Goal: Task Accomplishment & Management: Manage account settings

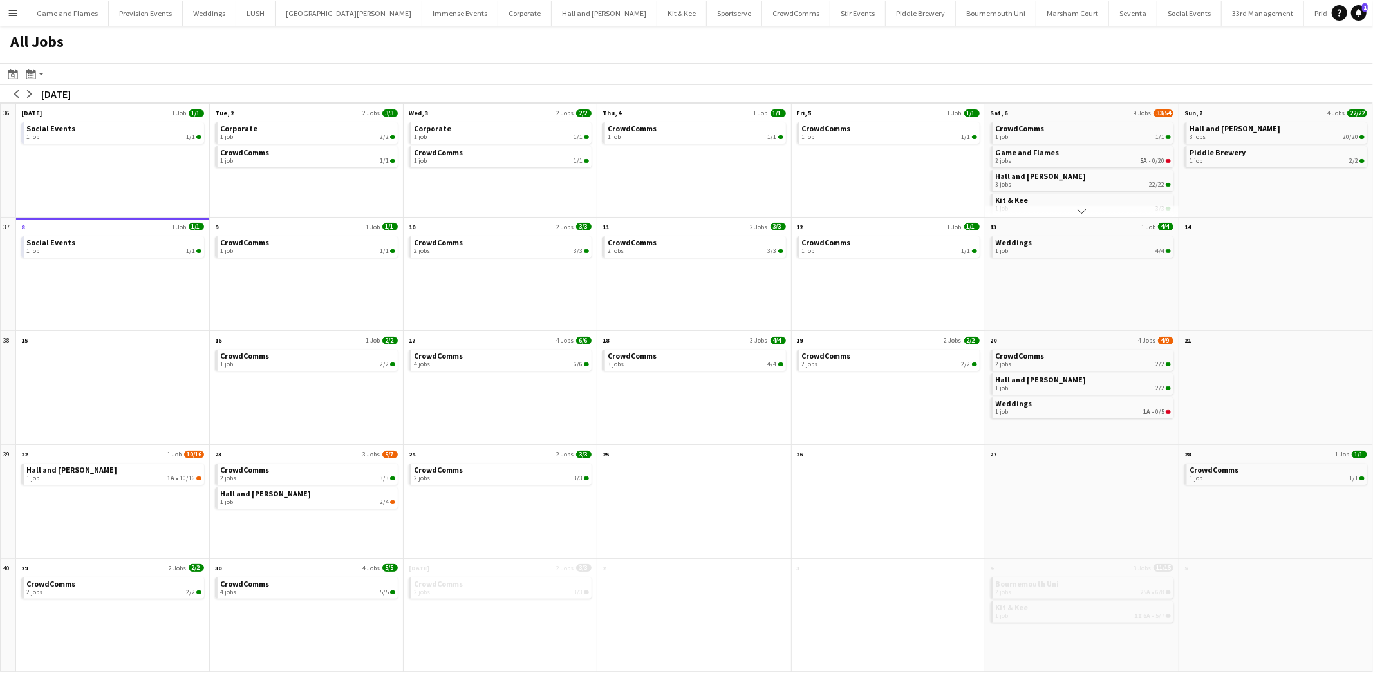
click at [12, 13] on app-icon "Menu" at bounding box center [13, 13] width 10 height 10
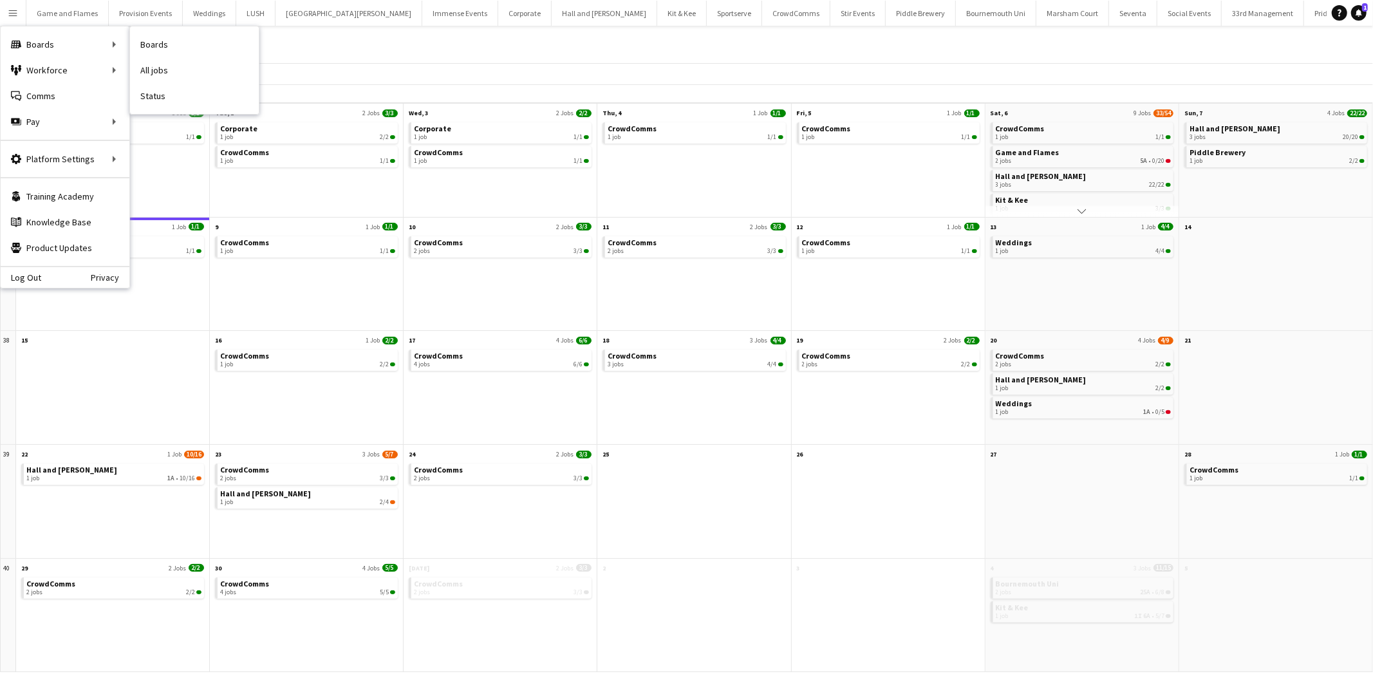
click at [164, 80] on link "All jobs" at bounding box center [194, 70] width 129 height 26
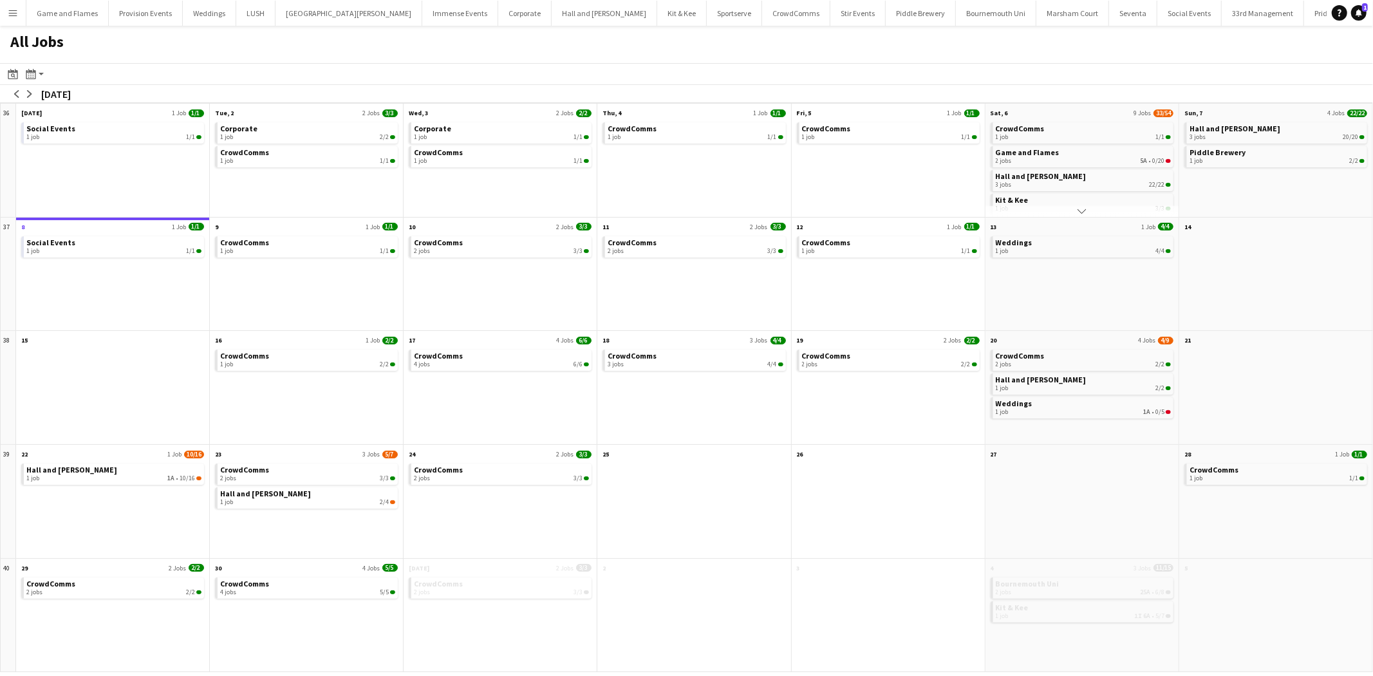
click at [14, 15] on app-icon "Menu" at bounding box center [13, 13] width 10 height 10
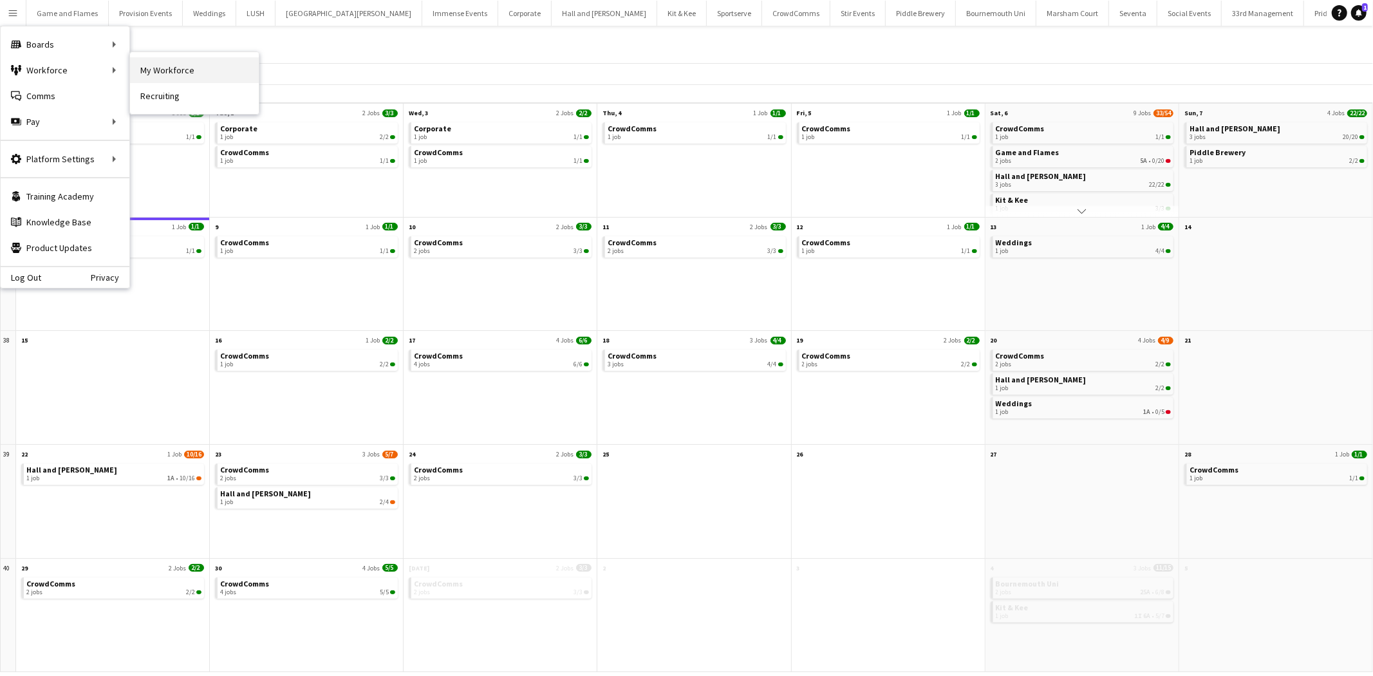
click at [188, 71] on link "My Workforce" at bounding box center [194, 70] width 129 height 26
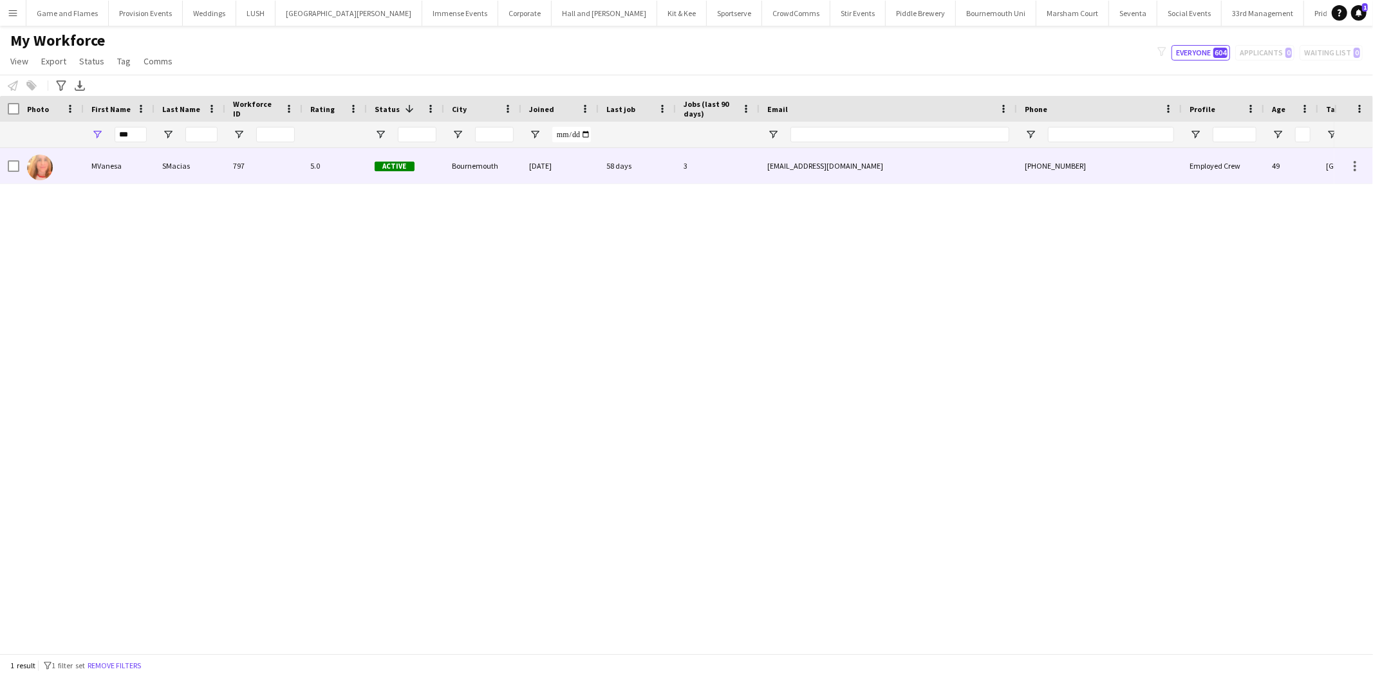
click at [593, 167] on div "[DATE]" at bounding box center [560, 165] width 77 height 35
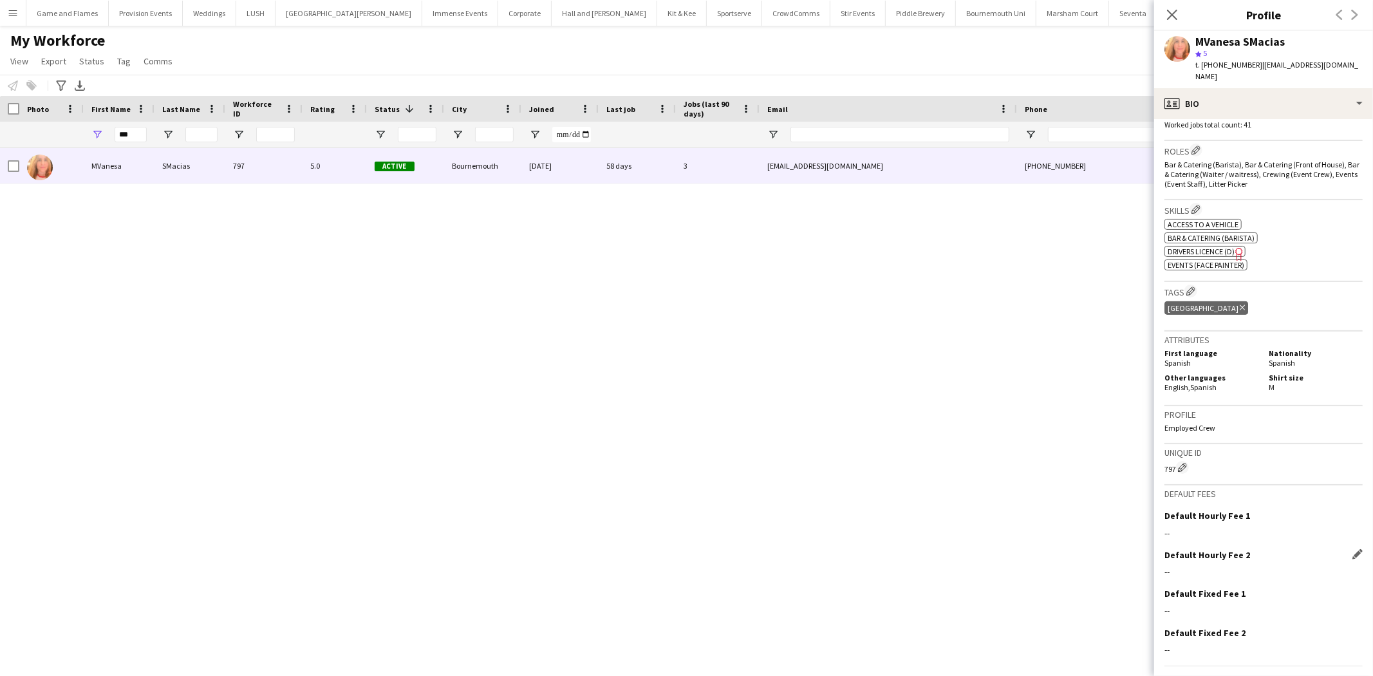
scroll to position [422, 0]
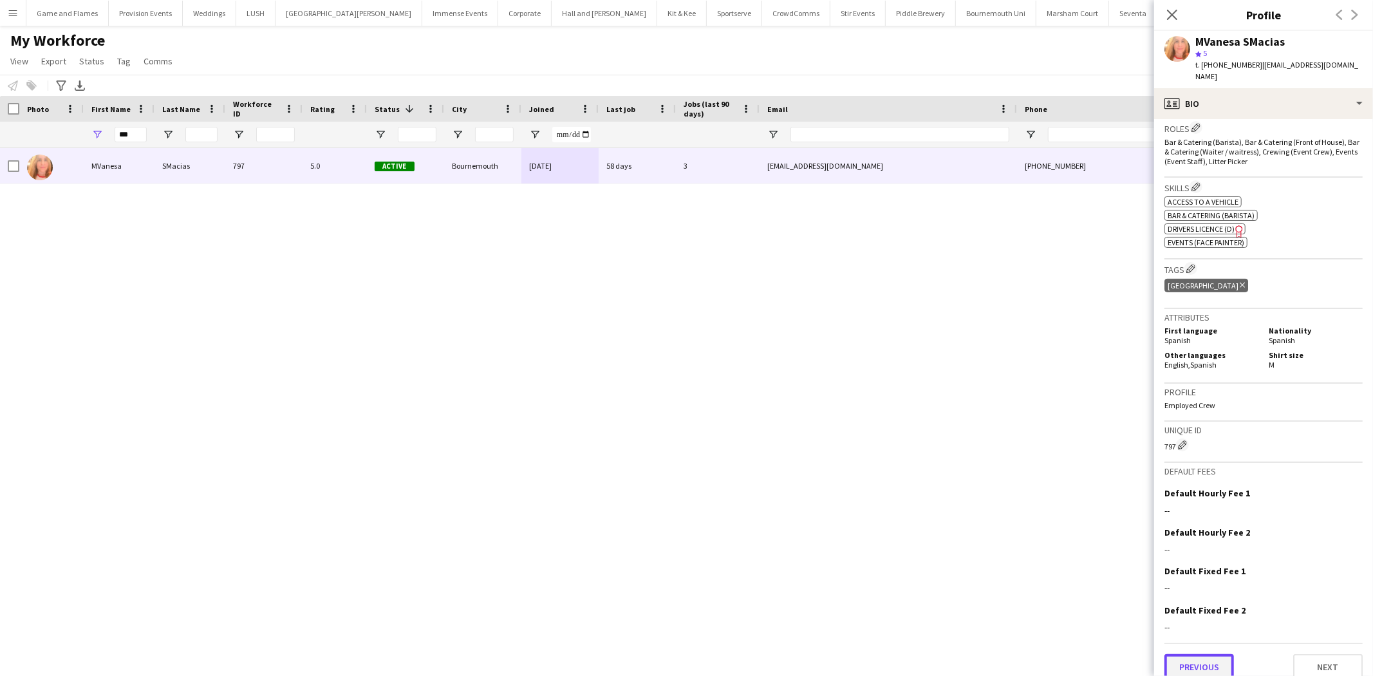
click at [1196, 654] on button "Previous" at bounding box center [1200, 667] width 70 height 26
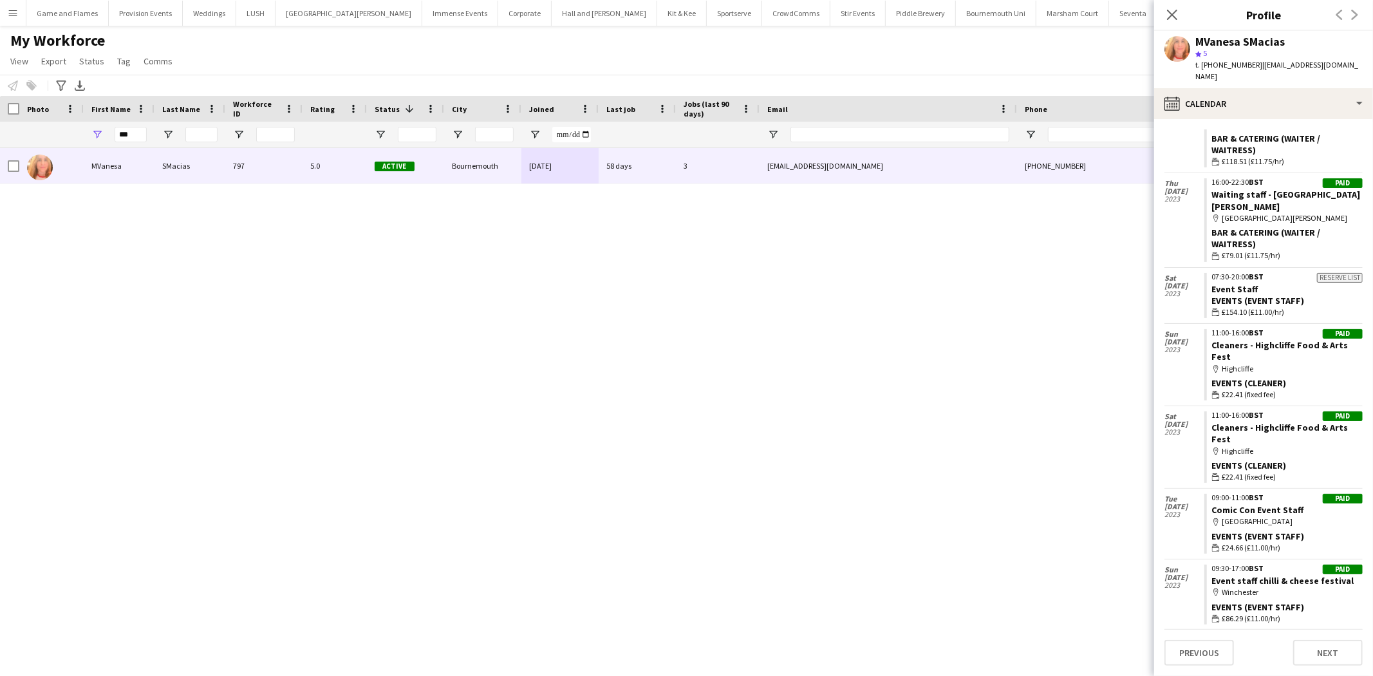
scroll to position [3381, 0]
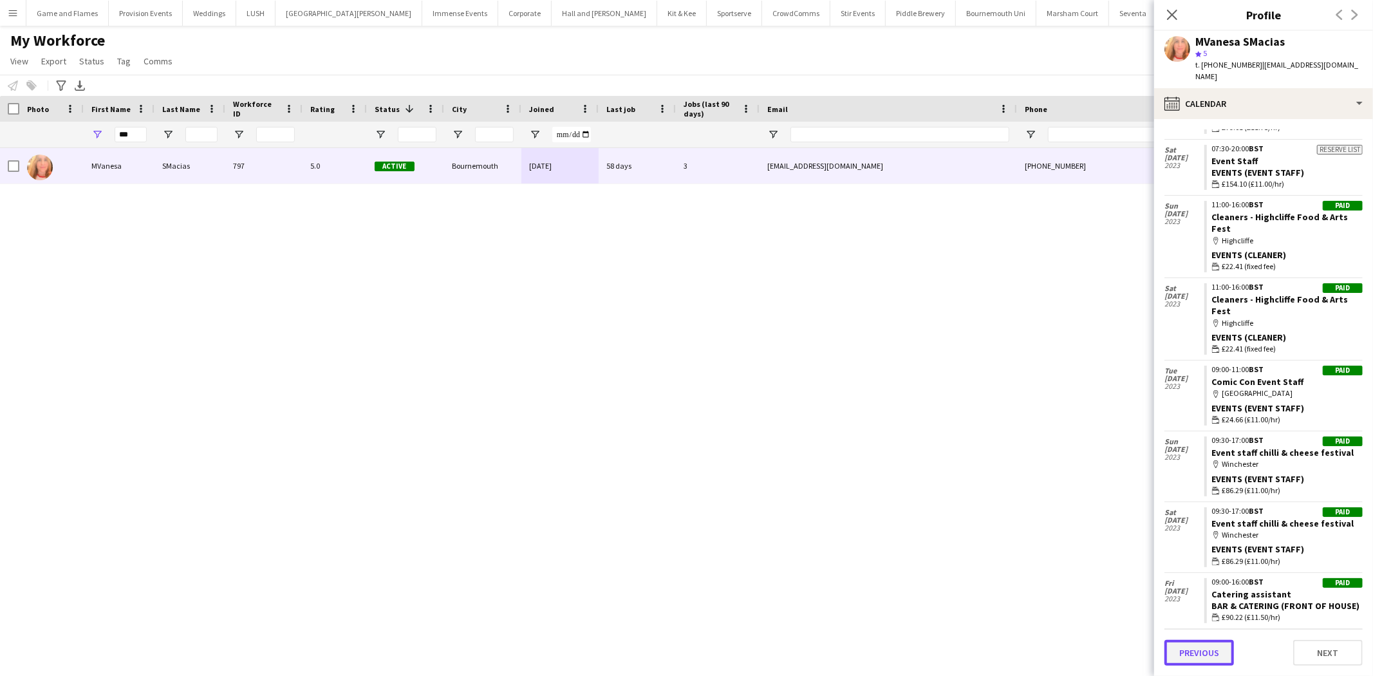
click at [1230, 654] on button "Previous" at bounding box center [1200, 653] width 70 height 26
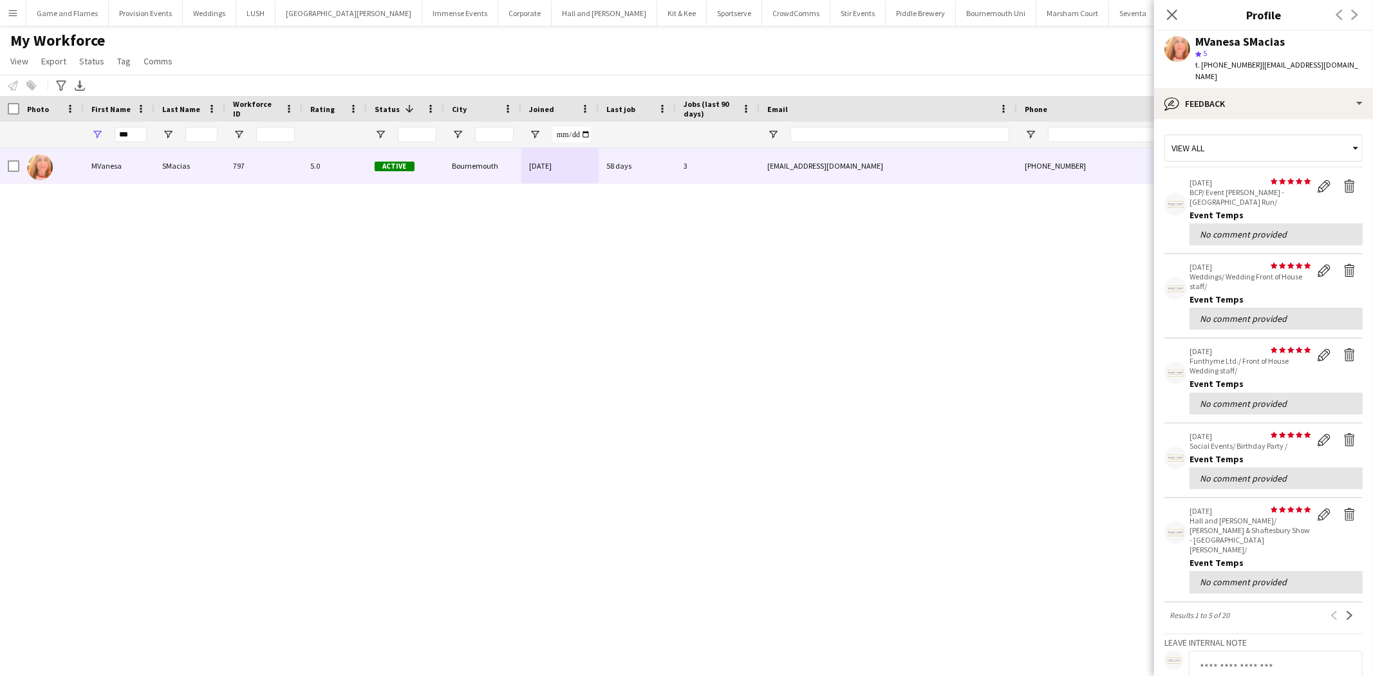
scroll to position [158, 0]
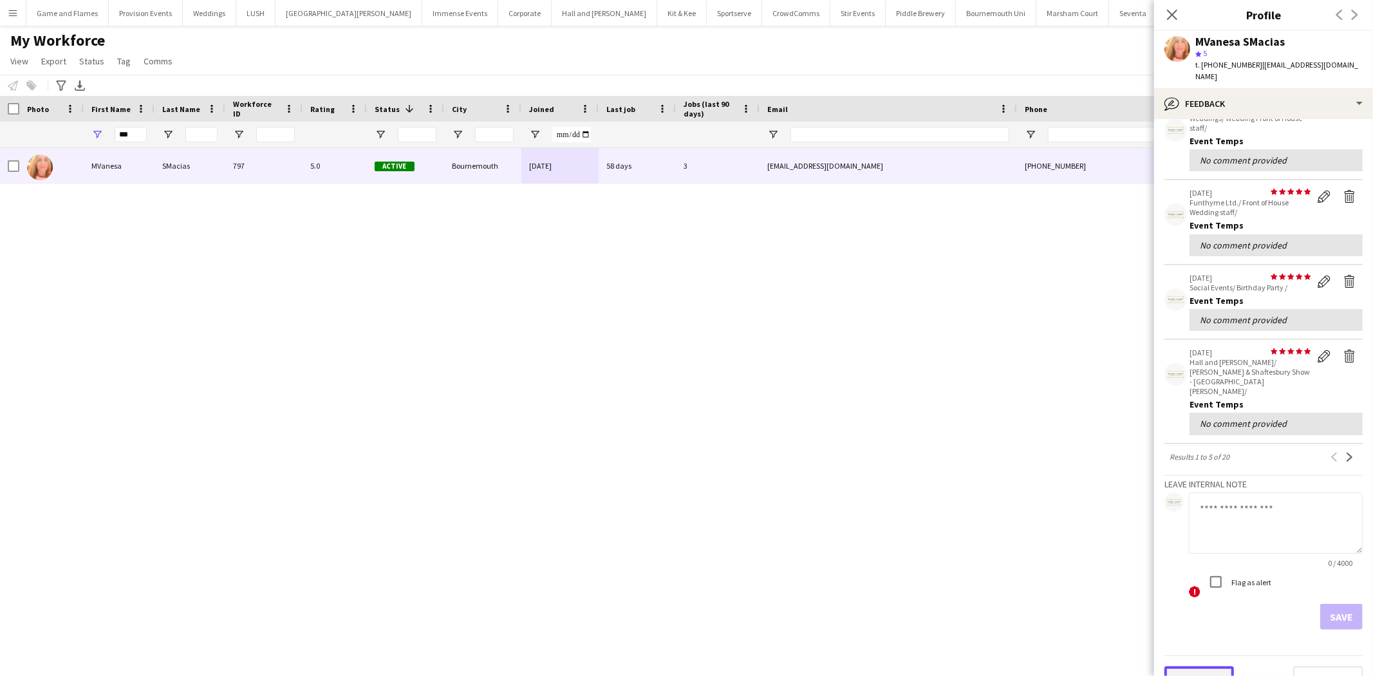
click at [1209, 666] on button "Previous" at bounding box center [1200, 679] width 70 height 26
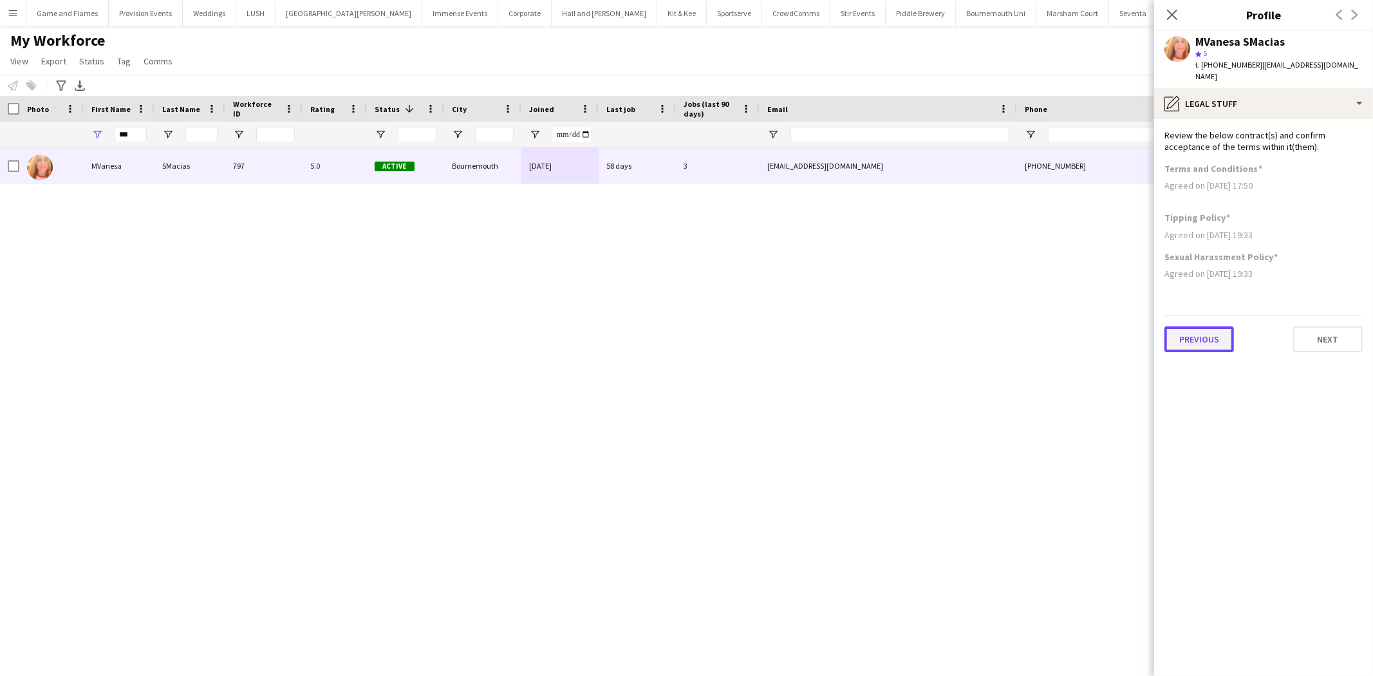
click at [1208, 331] on button "Previous" at bounding box center [1200, 339] width 70 height 26
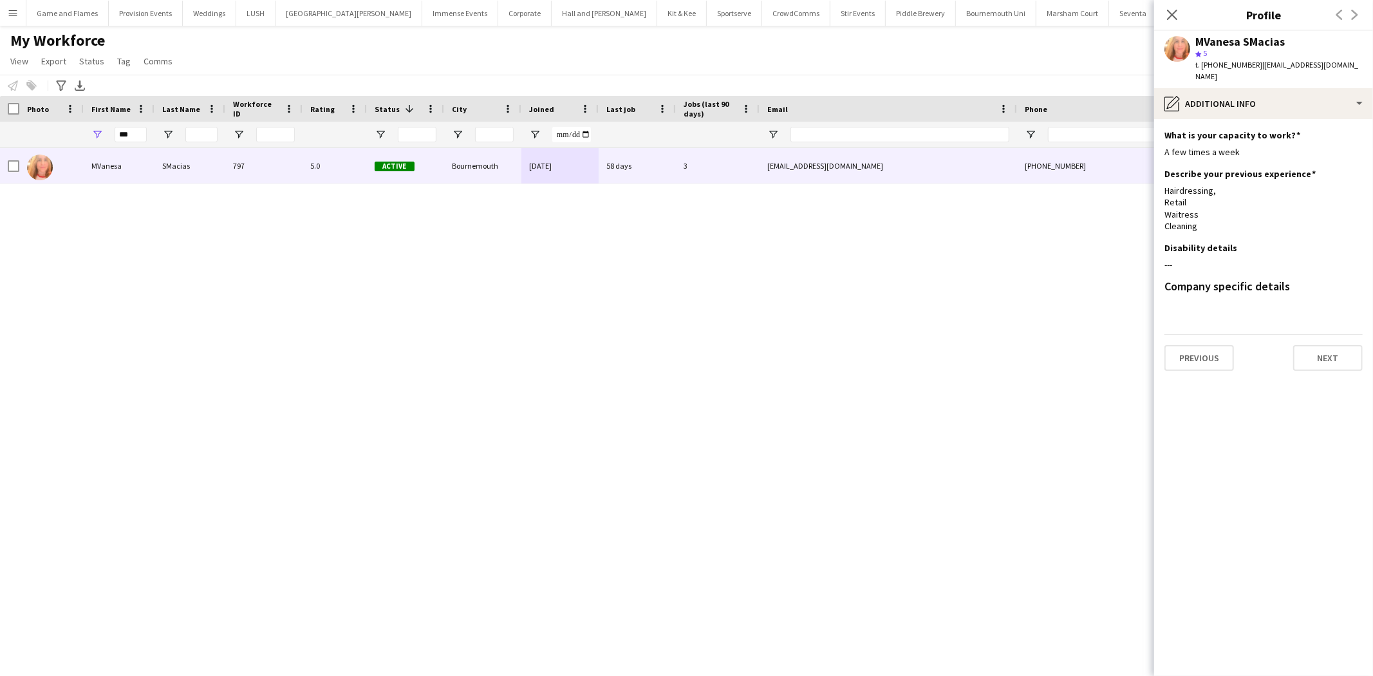
click at [1195, 318] on app-section-data-types "What is your capacity to work? Edit this field A few times a week Describe your…" at bounding box center [1264, 397] width 219 height 557
click at [1212, 352] on button "Previous" at bounding box center [1200, 358] width 70 height 26
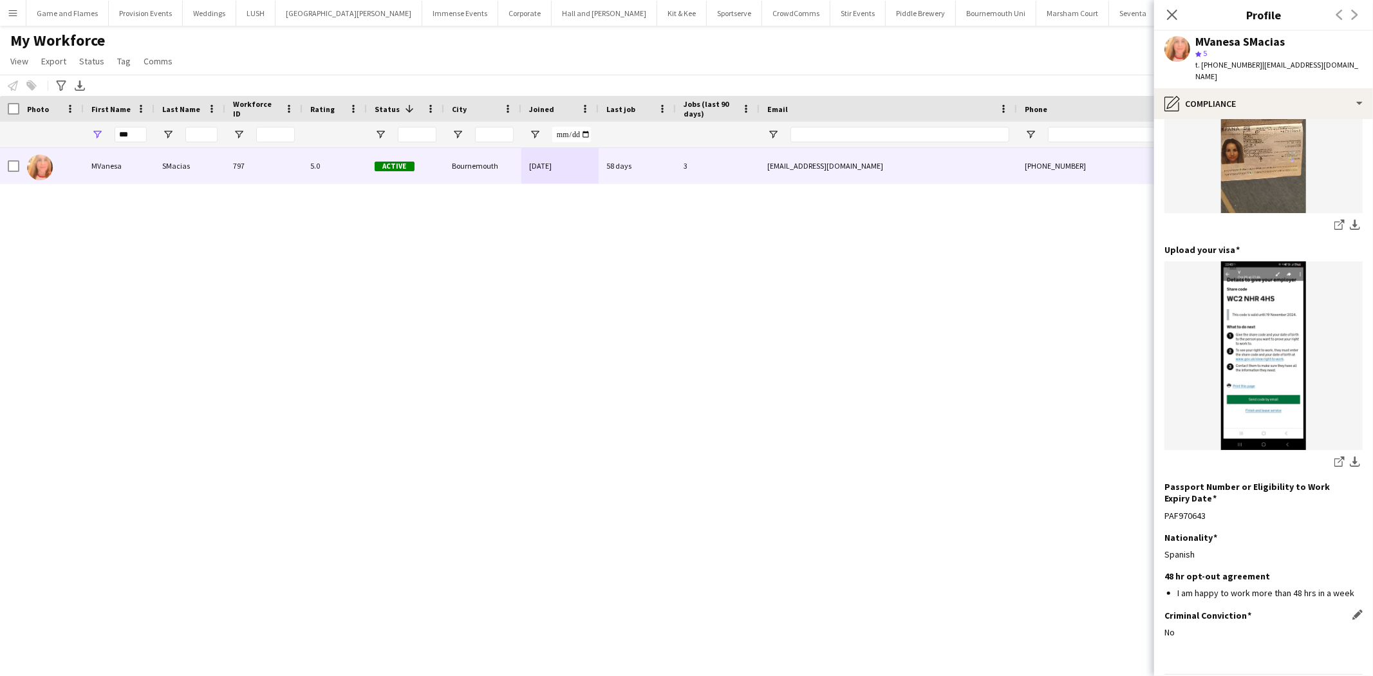
scroll to position [490, 0]
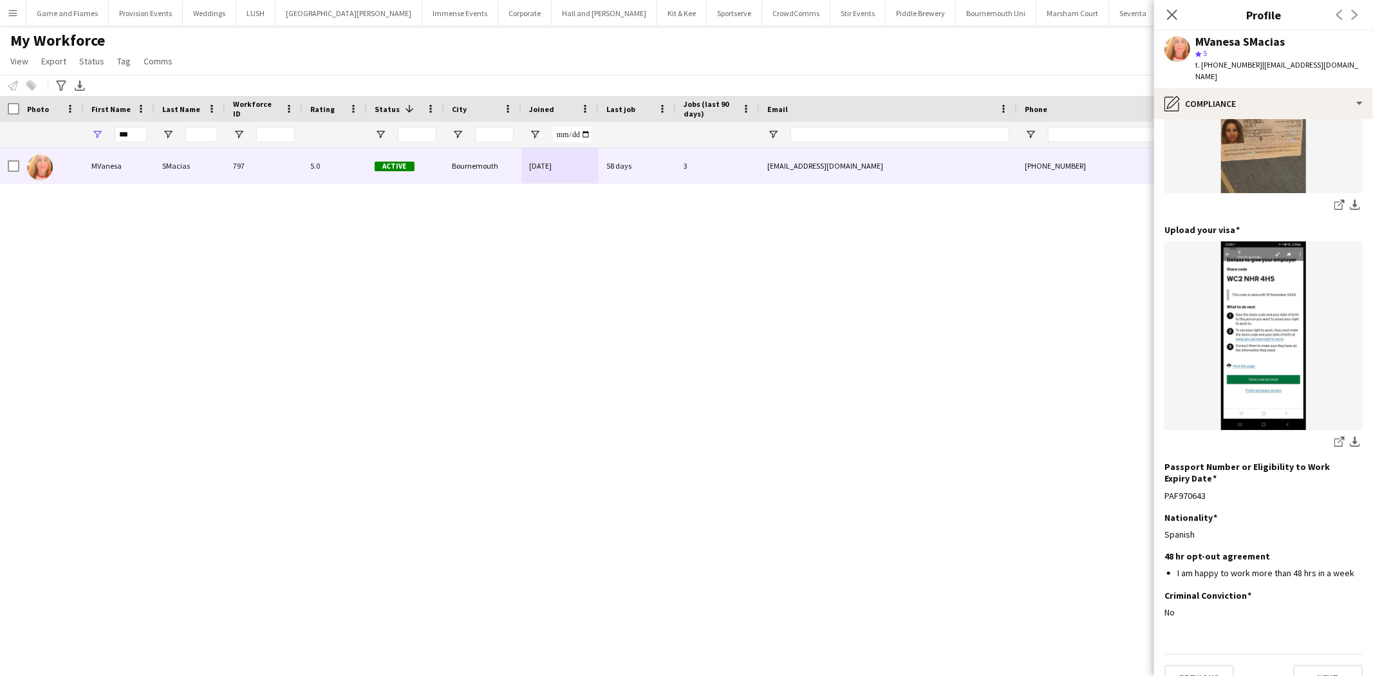
click at [1209, 654] on div "Previous Next" at bounding box center [1264, 672] width 198 height 37
click at [1214, 665] on button "Previous" at bounding box center [1200, 678] width 70 height 26
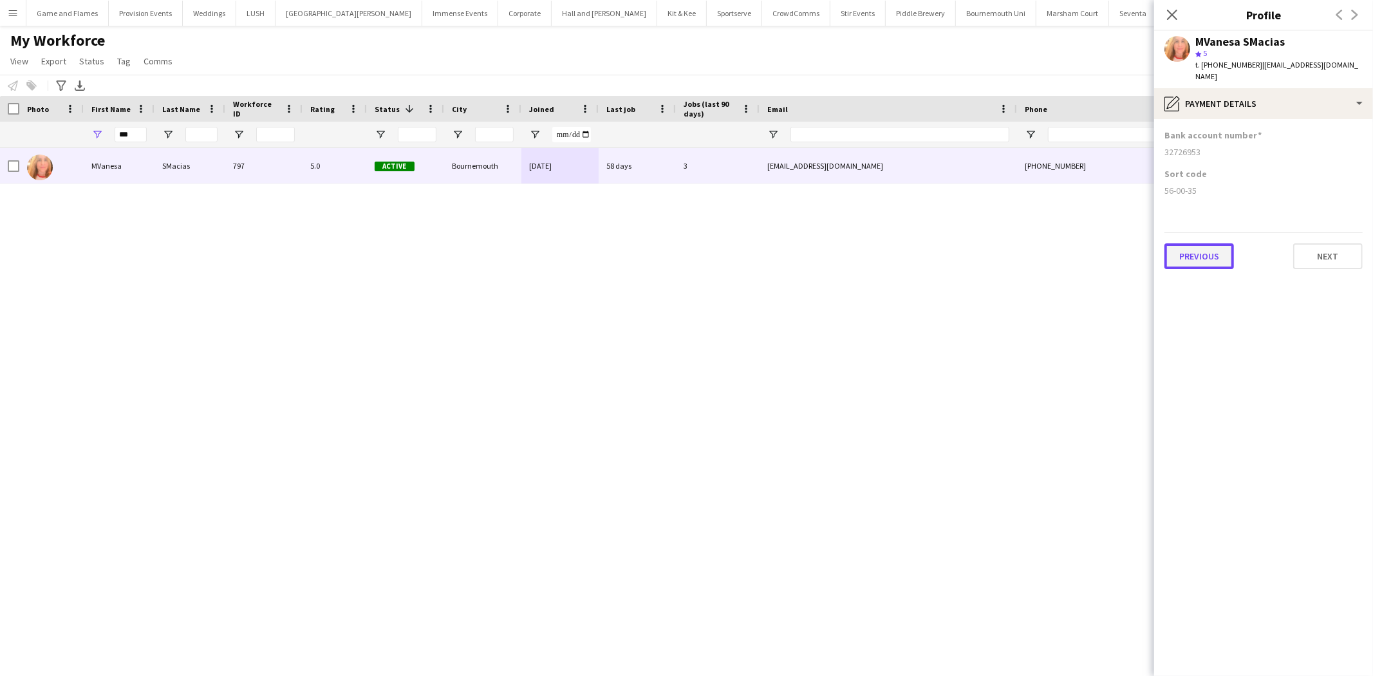
click at [1209, 247] on button "Previous" at bounding box center [1200, 256] width 70 height 26
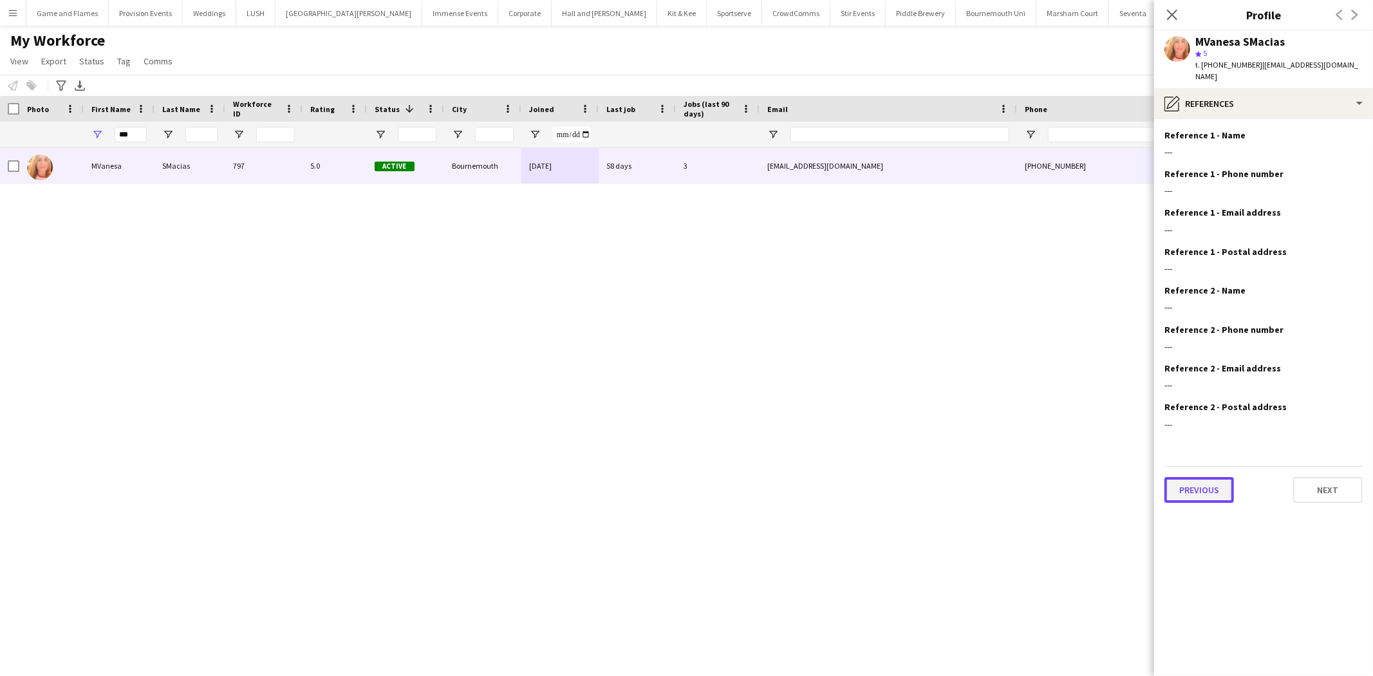
click at [1209, 482] on button "Previous" at bounding box center [1200, 490] width 70 height 26
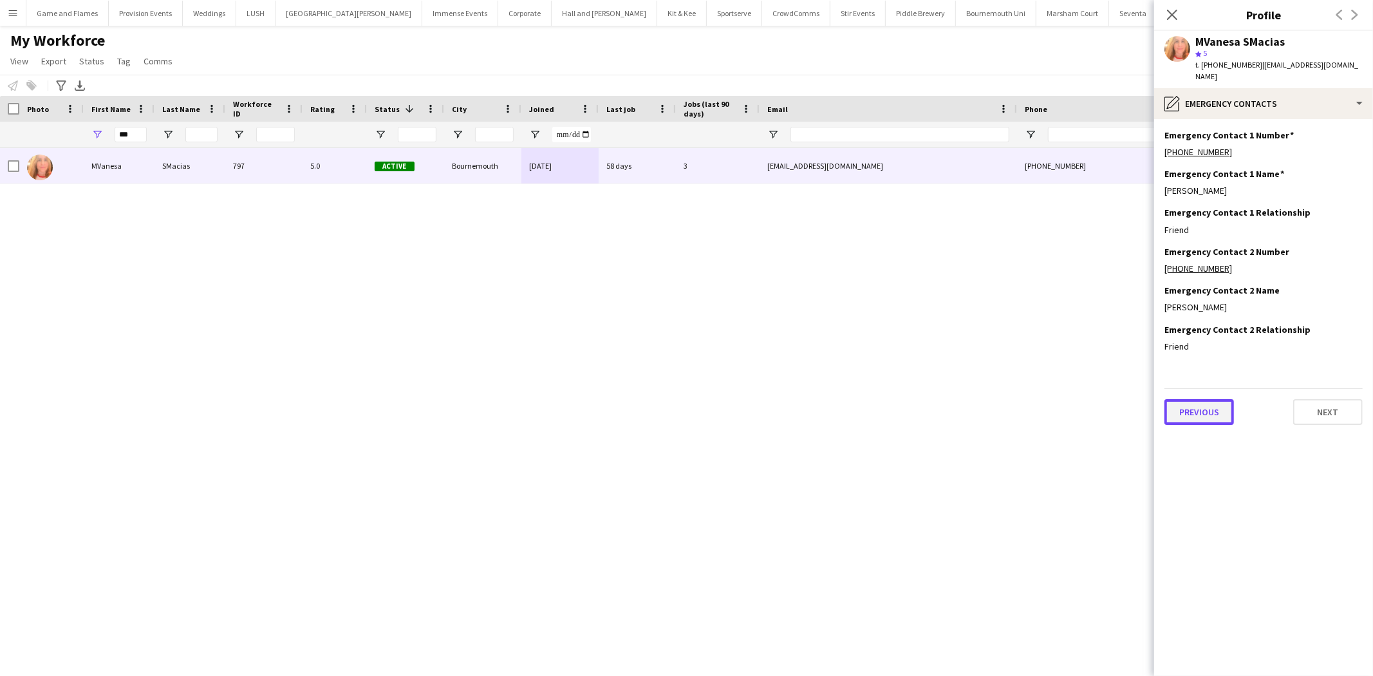
click at [1211, 411] on button "Previous" at bounding box center [1200, 412] width 70 height 26
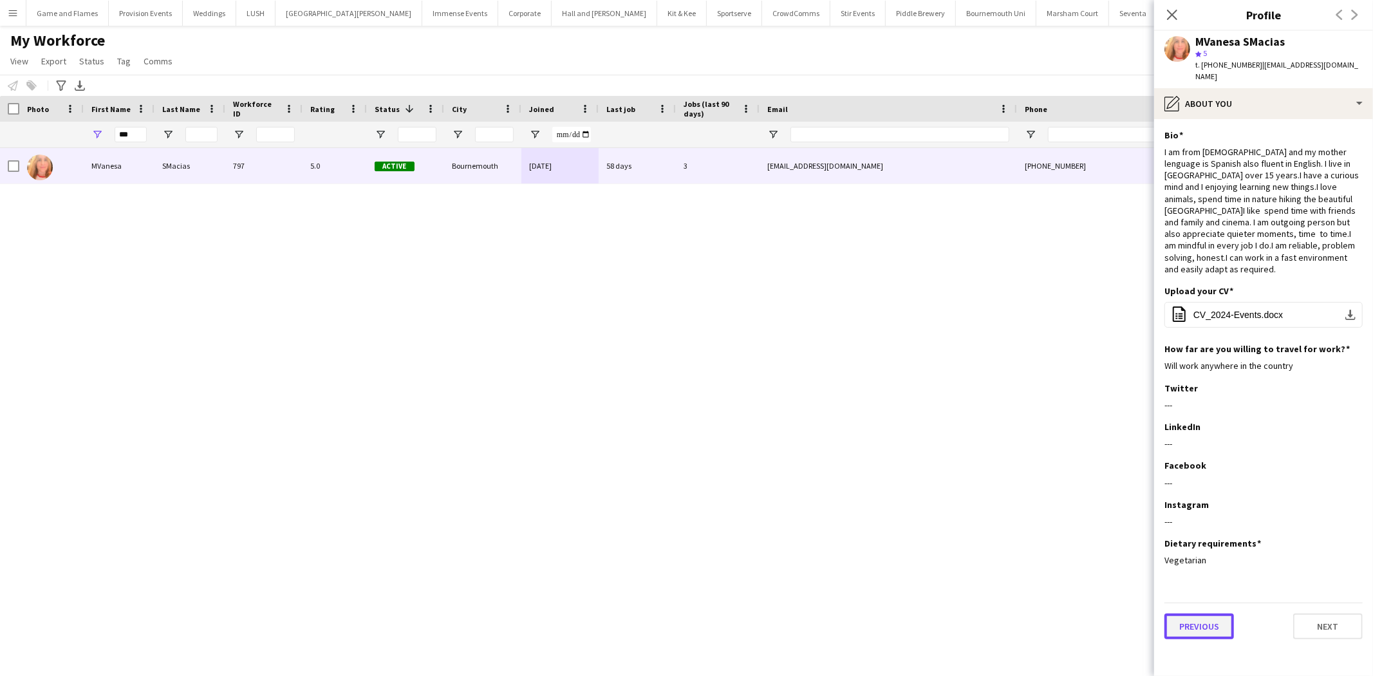
click at [1206, 614] on button "Previous" at bounding box center [1200, 627] width 70 height 26
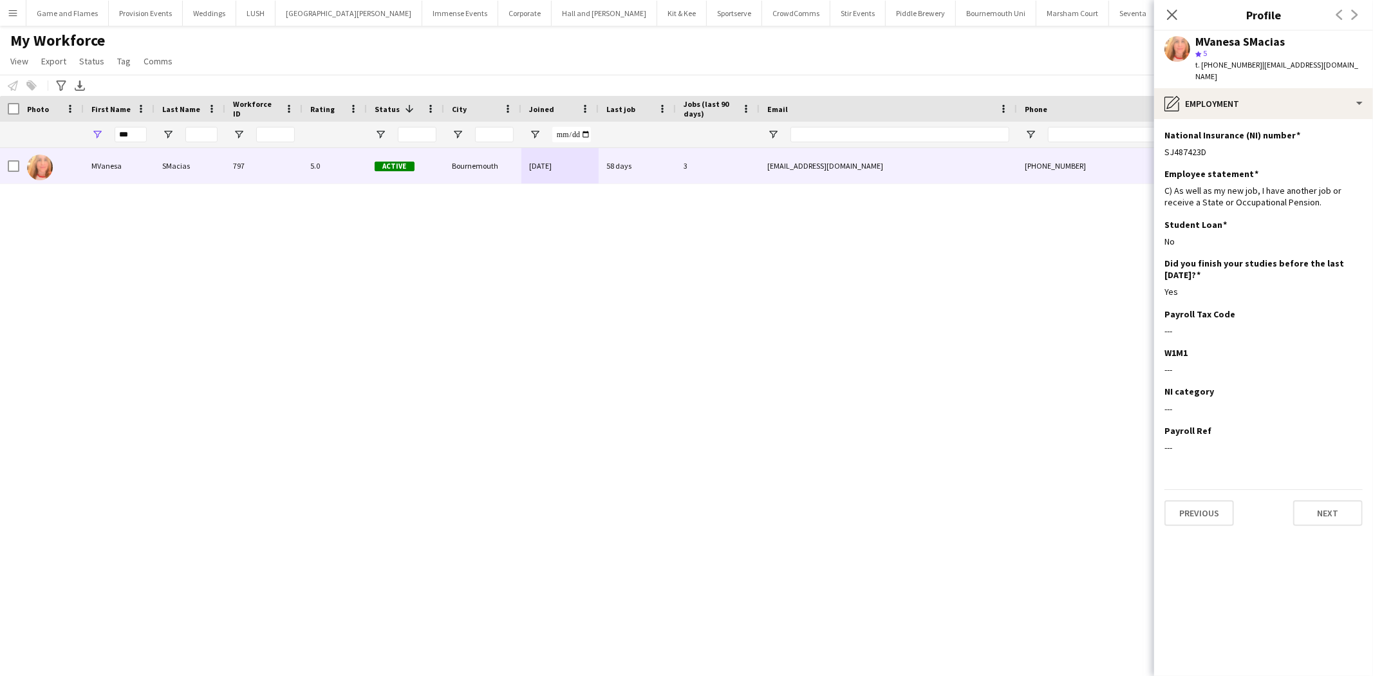
click at [1211, 524] on app-section-data-types "National Insurance (NI) number Edit this field SJ487423D Employee statement Edi…" at bounding box center [1264, 397] width 219 height 557
click at [1217, 507] on button "Previous" at bounding box center [1200, 513] width 70 height 26
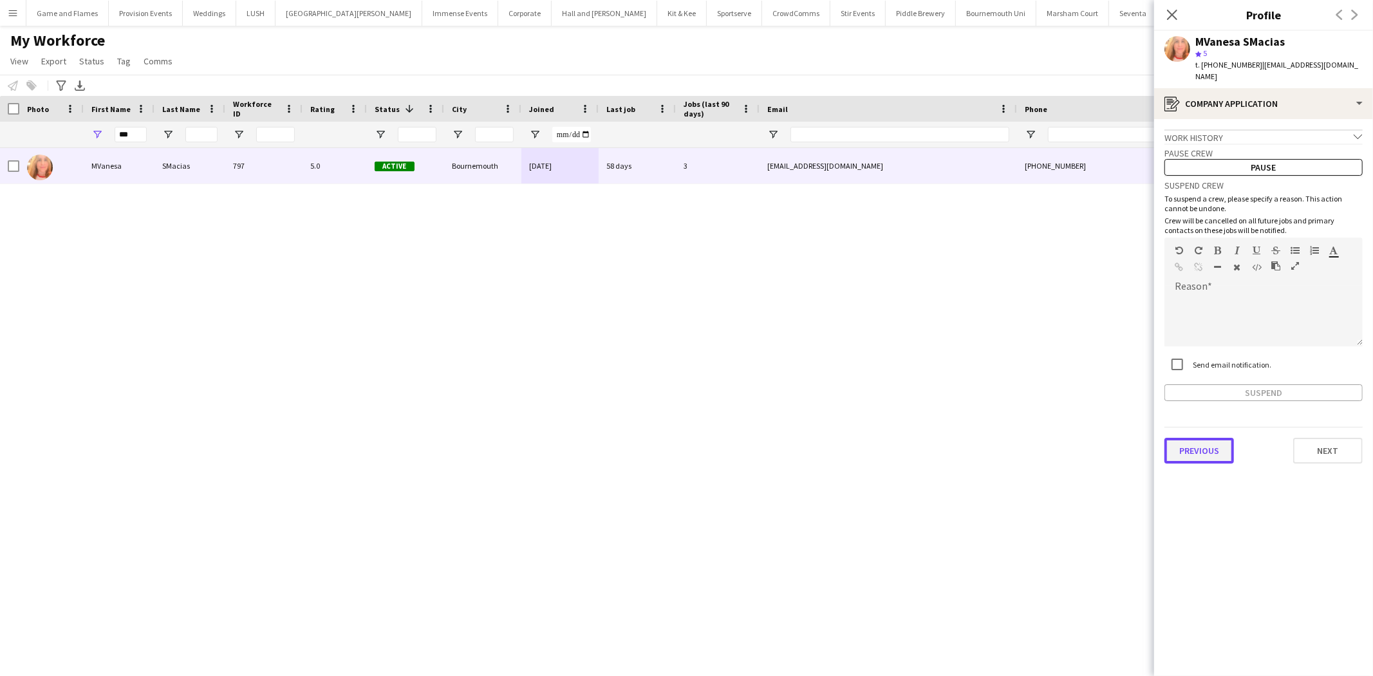
click at [1198, 438] on button "Previous" at bounding box center [1200, 451] width 70 height 26
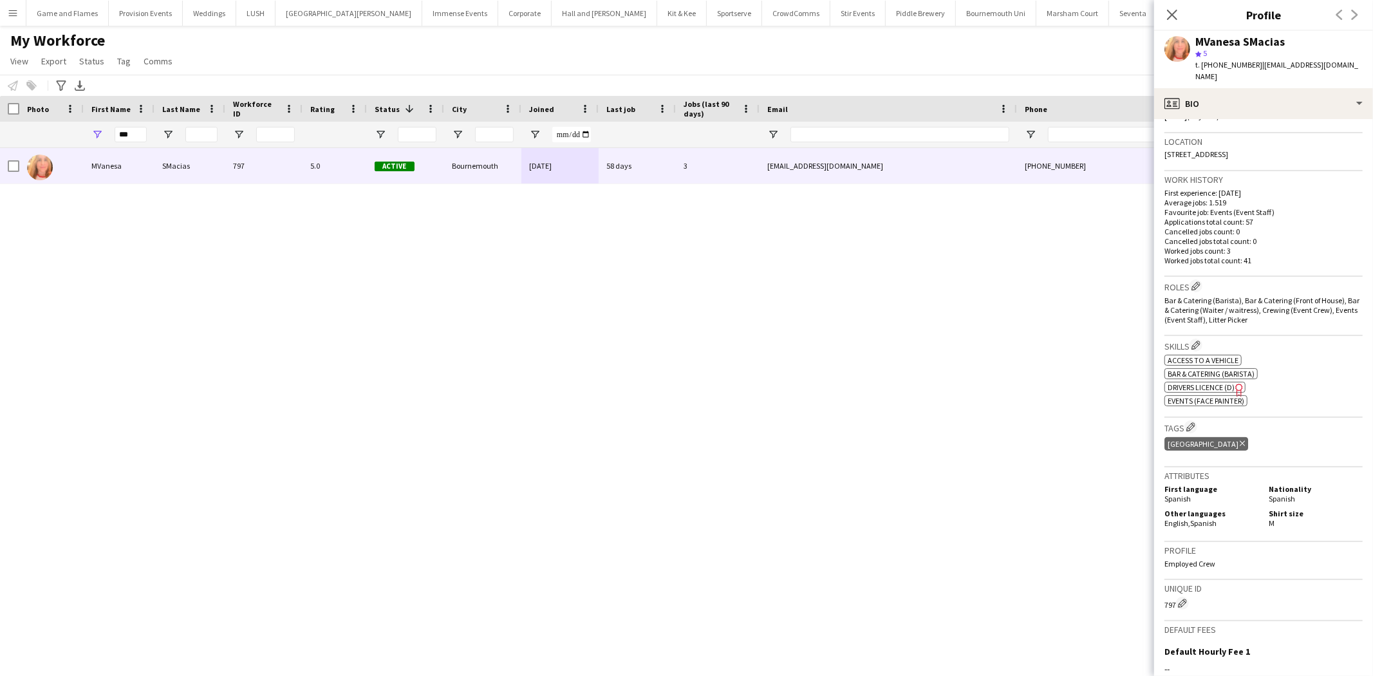
scroll to position [422, 0]
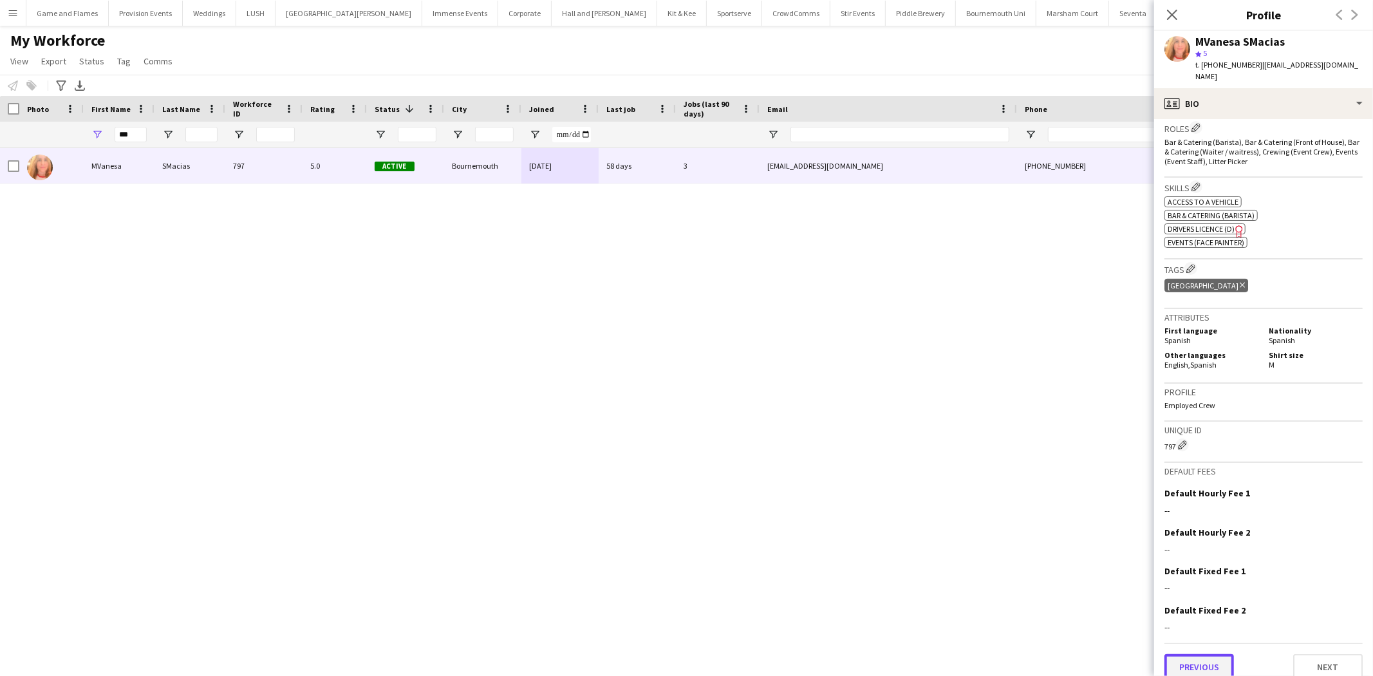
click at [1204, 658] on button "Previous" at bounding box center [1200, 667] width 70 height 26
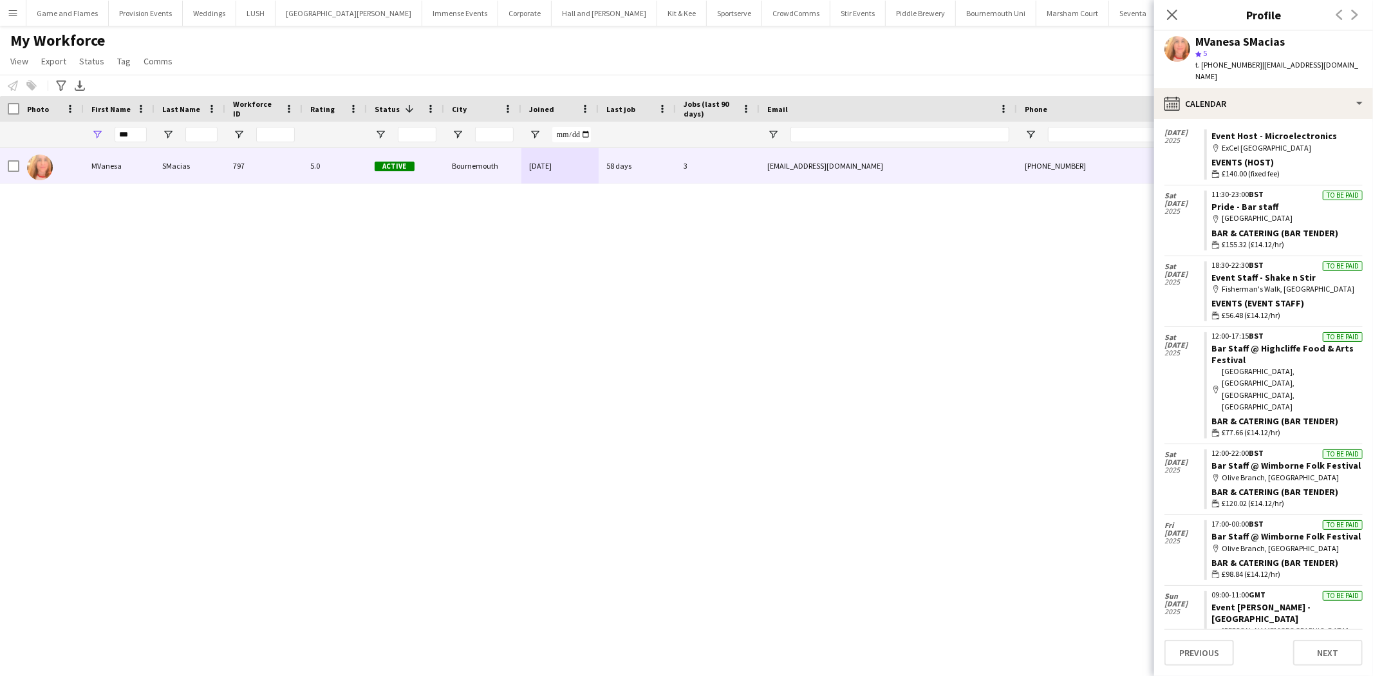
scroll to position [311, 0]
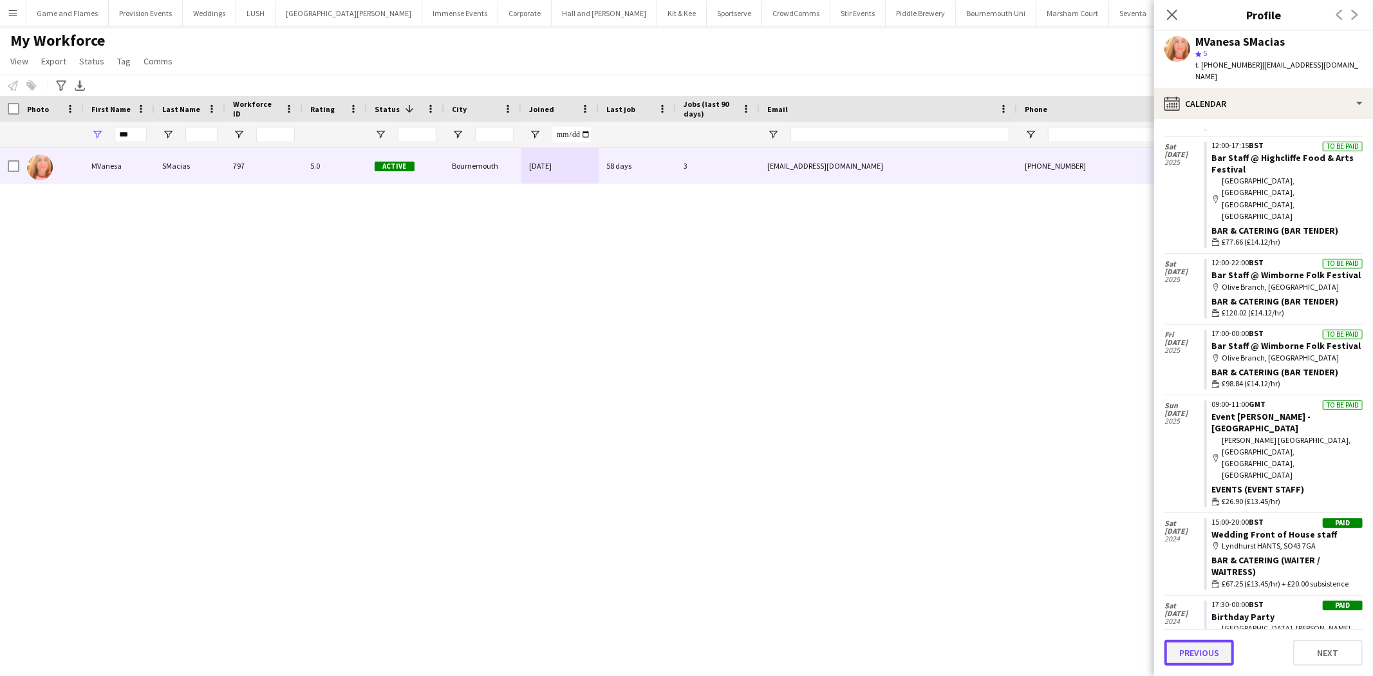
click at [1214, 664] on button "Previous" at bounding box center [1200, 653] width 70 height 26
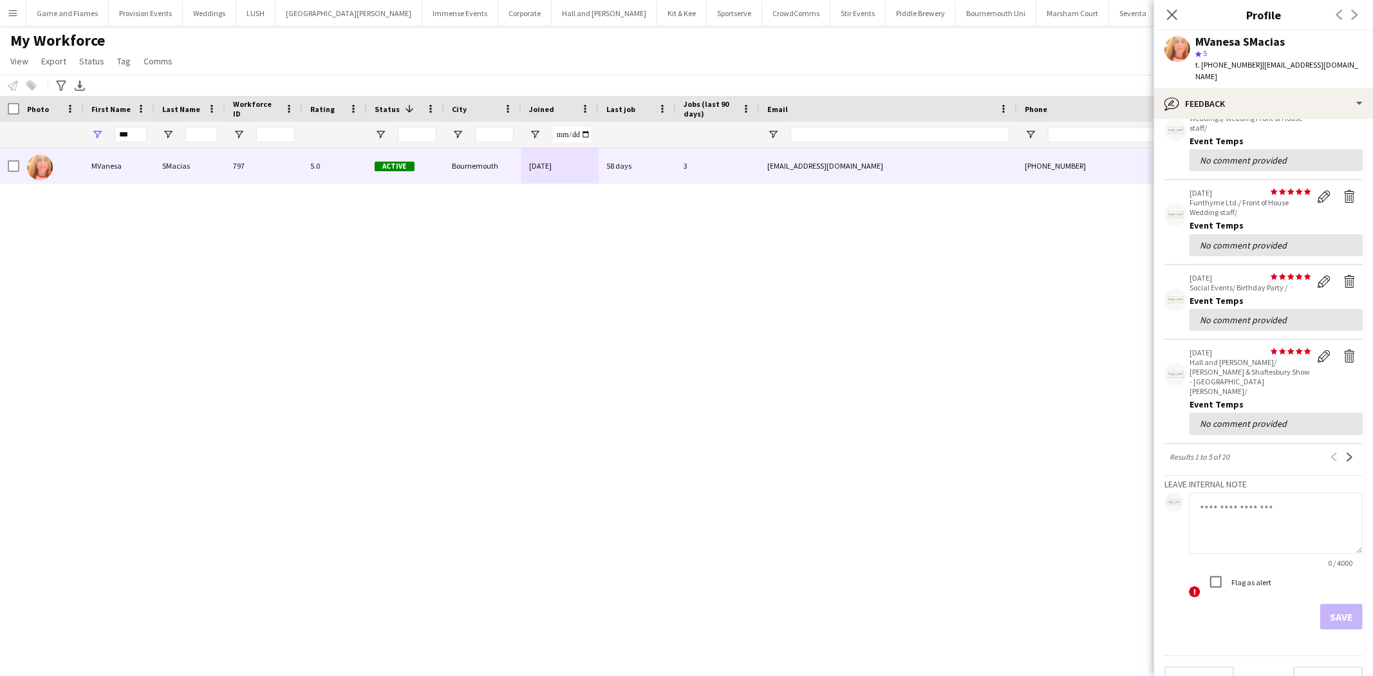
scroll to position [0, 0]
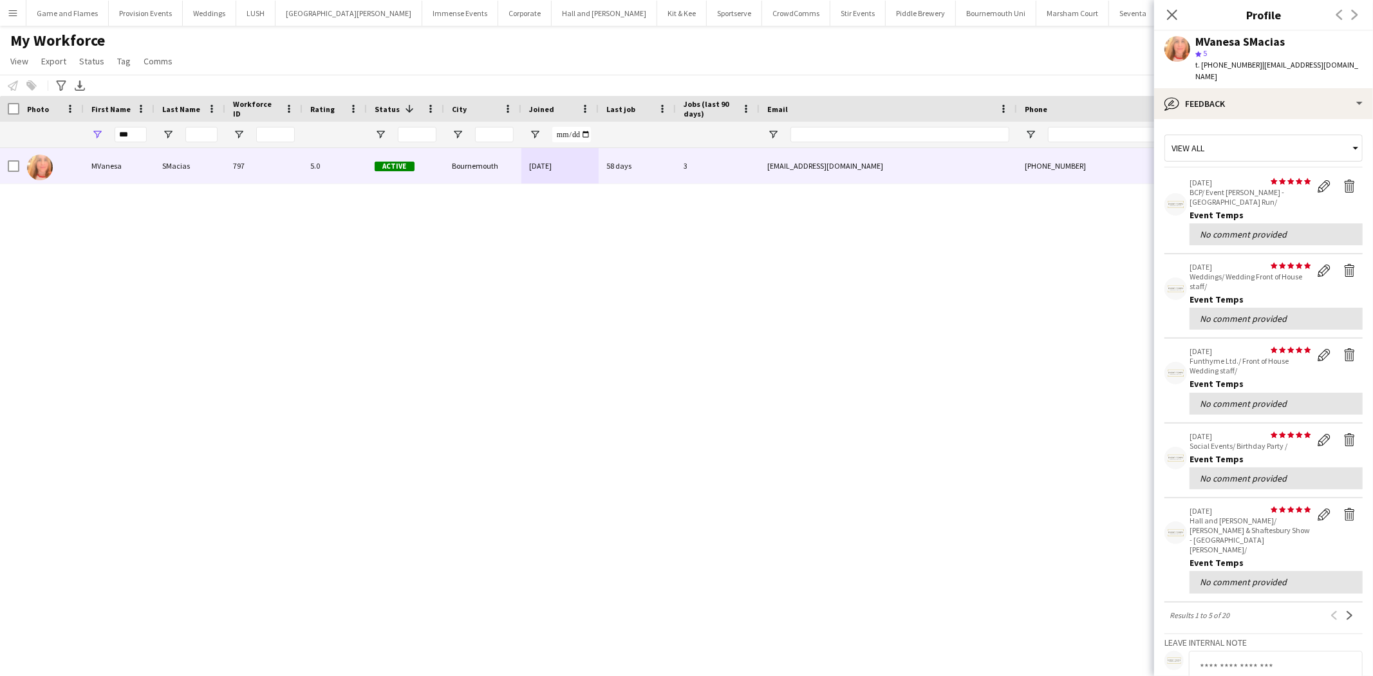
click at [8, 11] on app-icon "Menu" at bounding box center [13, 13] width 10 height 10
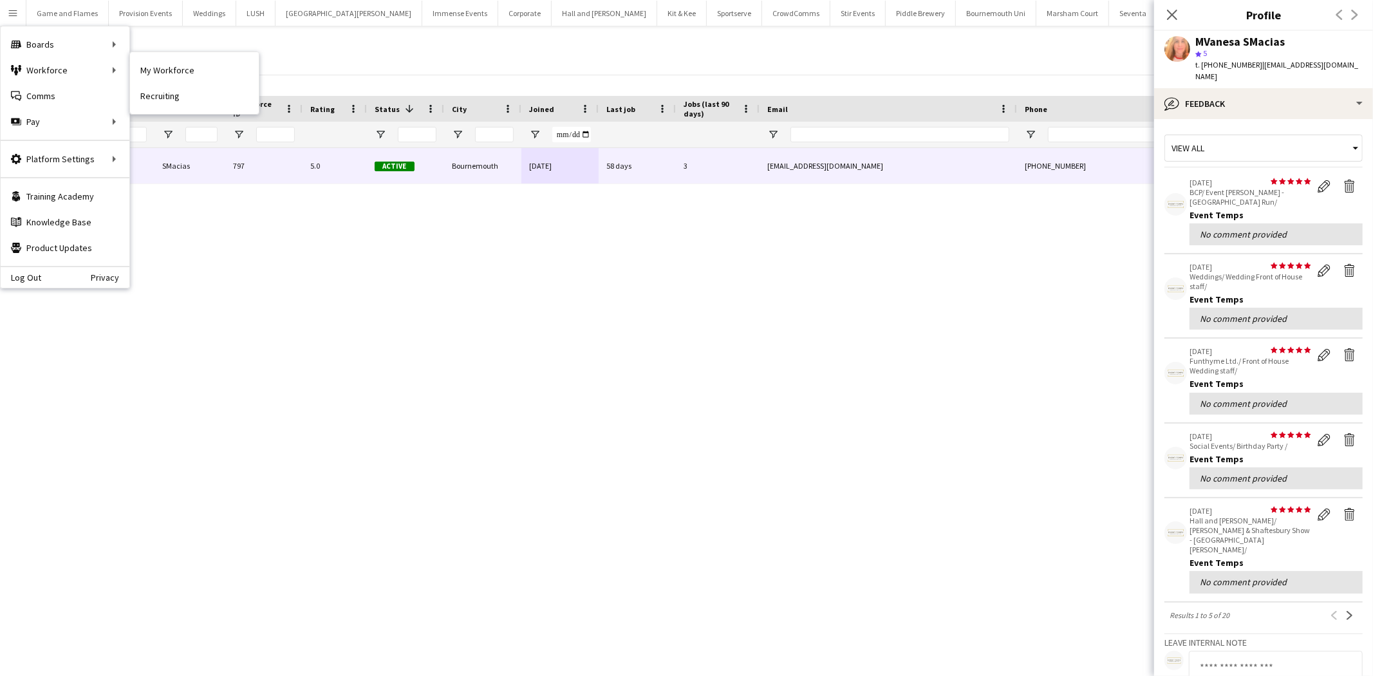
click at [180, 68] on link "My Workforce" at bounding box center [194, 70] width 129 height 26
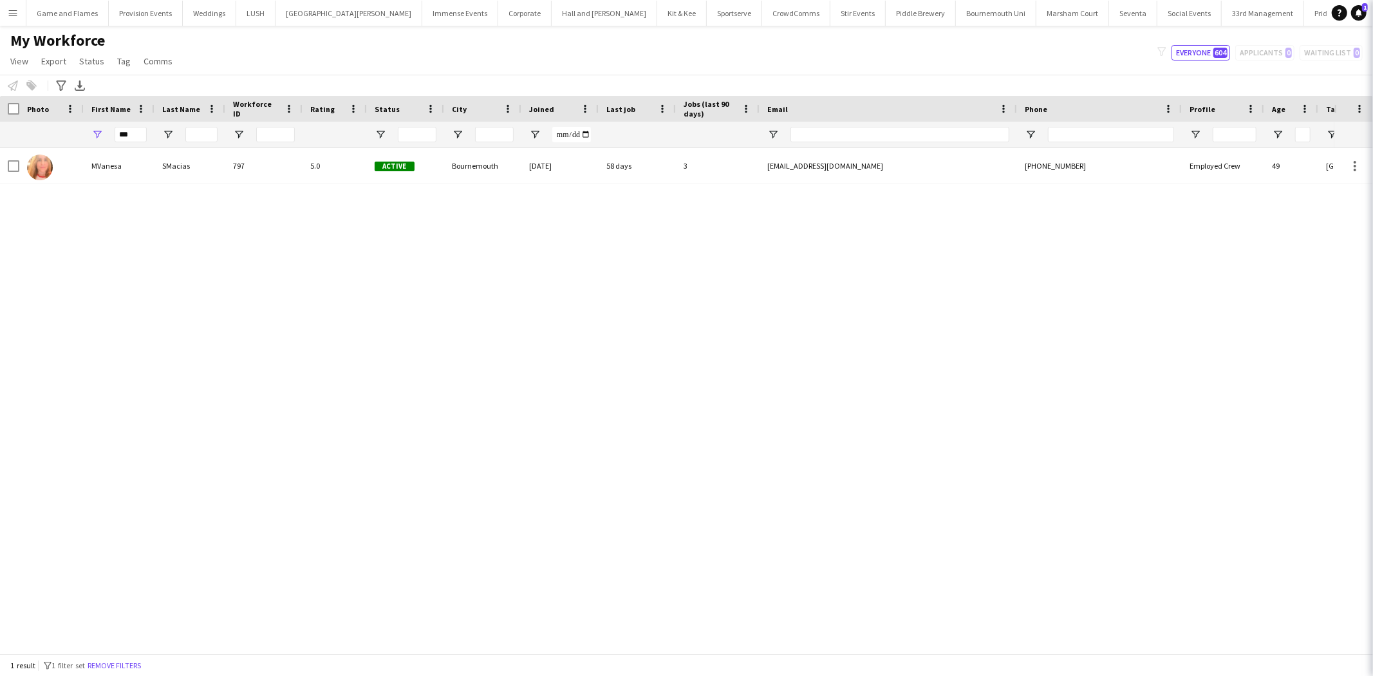
type input "**********"
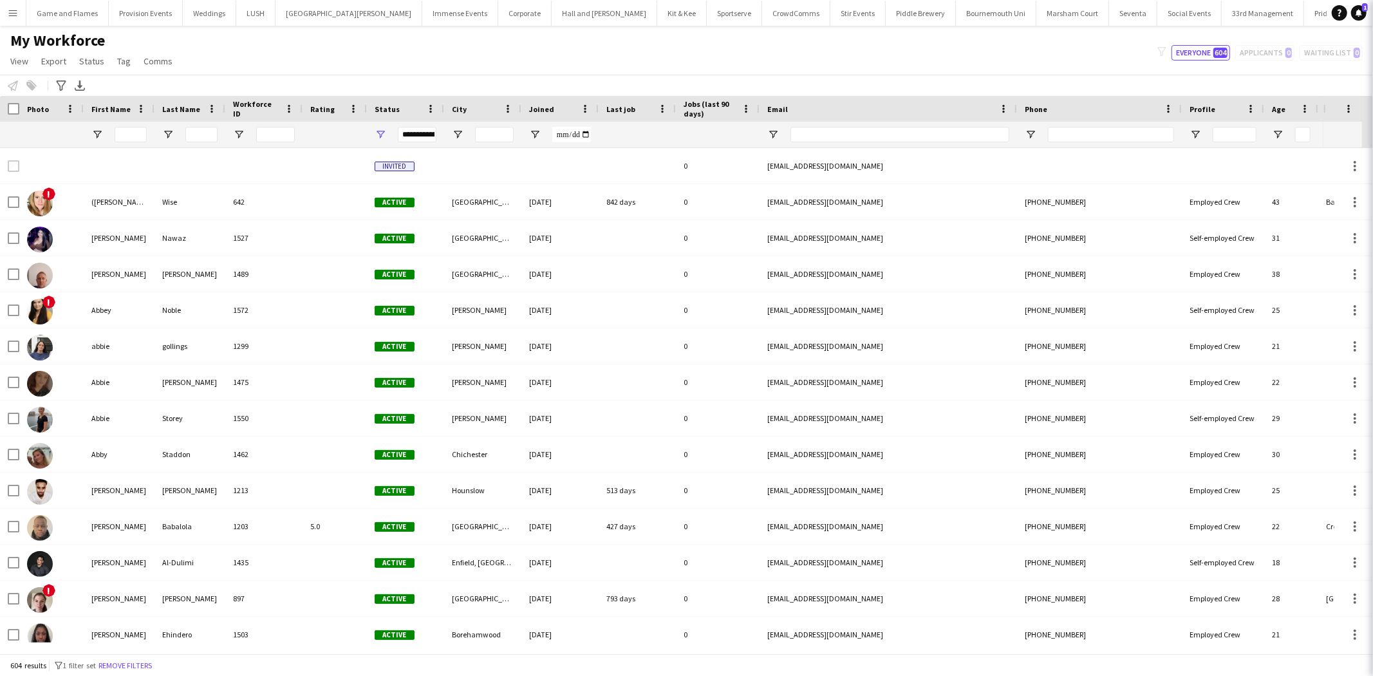
type input "***"
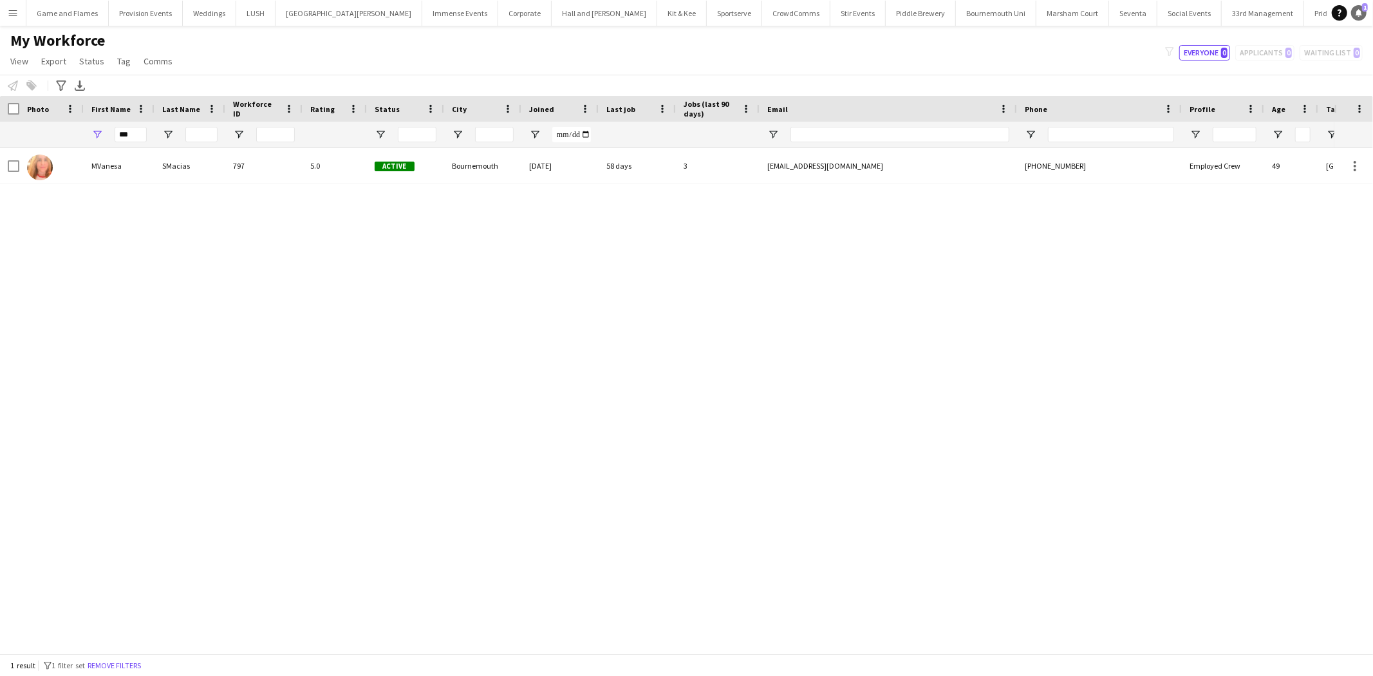
click at [1364, 16] on link "Notifications 1" at bounding box center [1359, 12] width 15 height 15
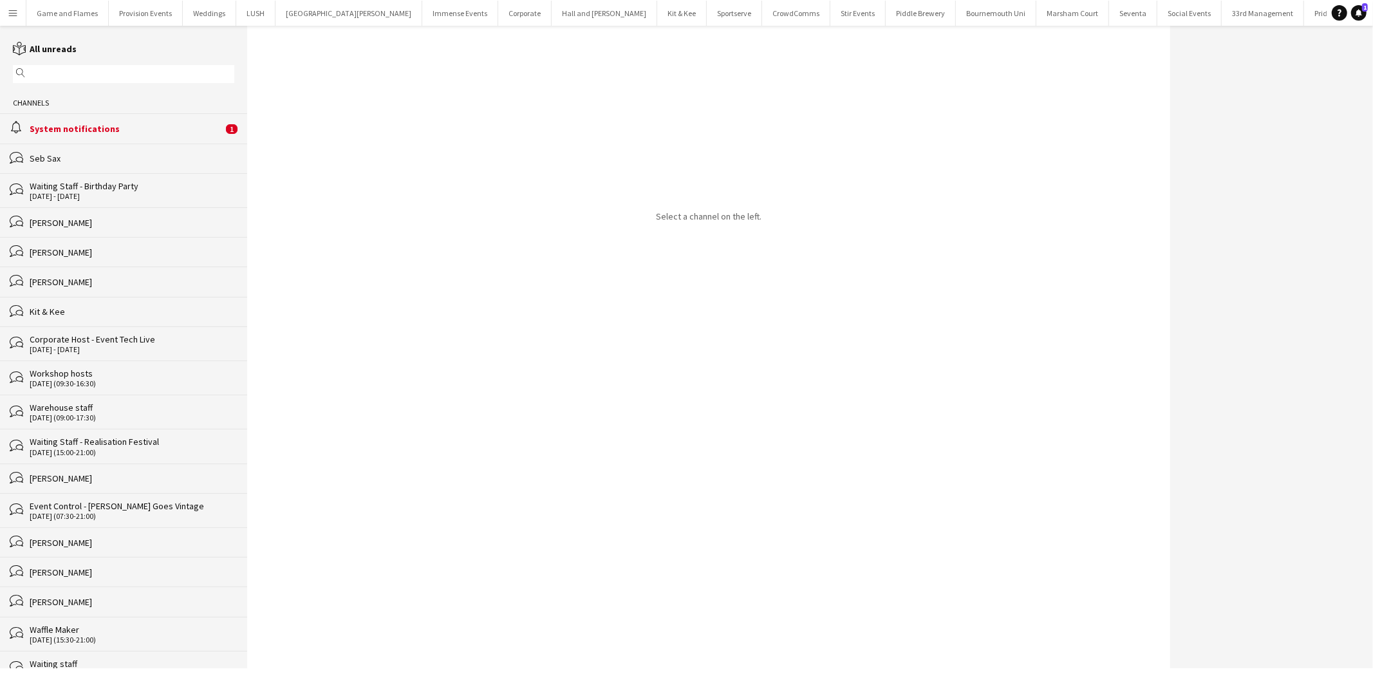
click at [147, 121] on div "alarm System notifications 1" at bounding box center [123, 128] width 247 height 30
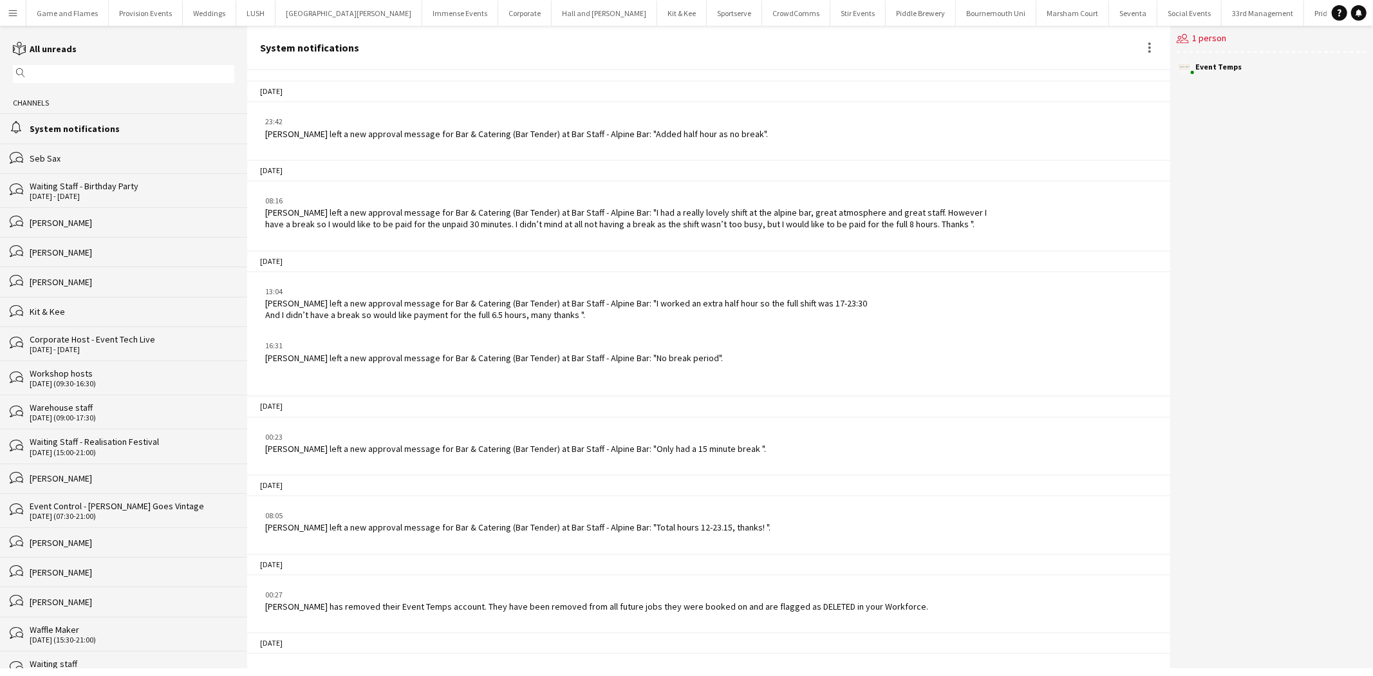
scroll to position [1776, 0]
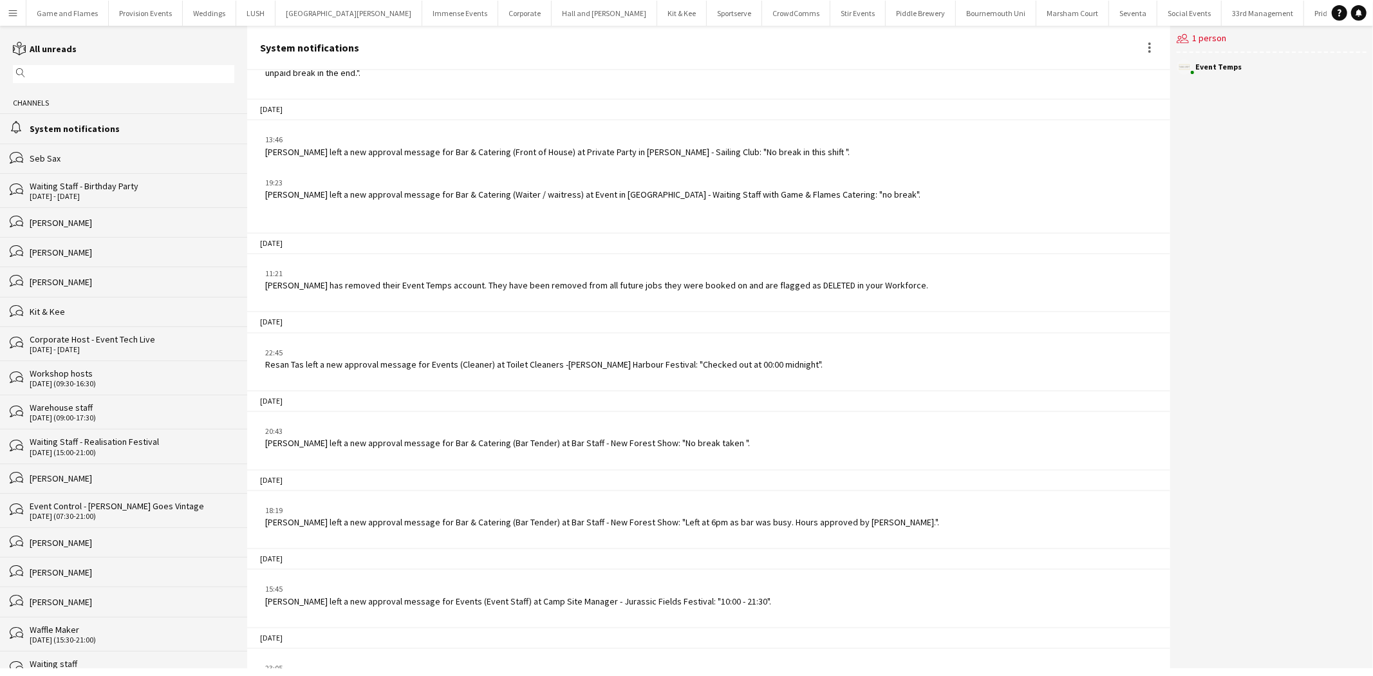
click at [16, 8] on app-icon "Menu" at bounding box center [13, 13] width 10 height 10
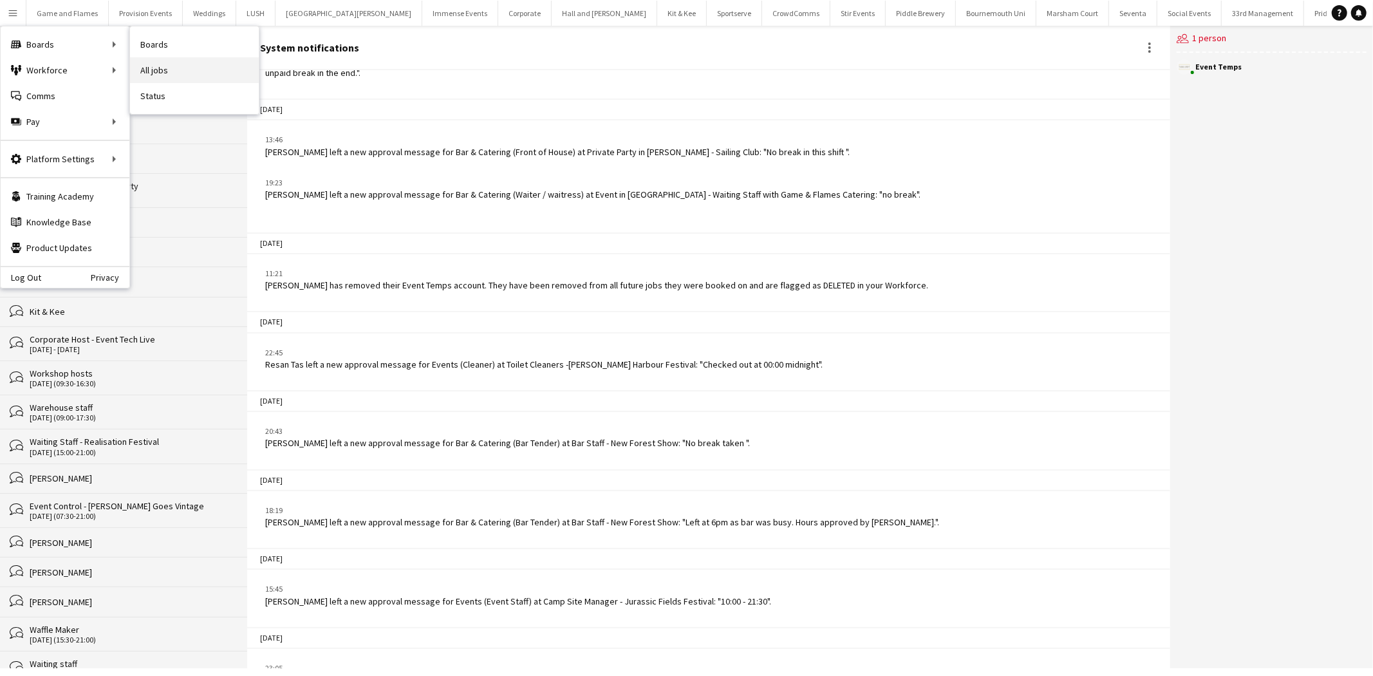
click at [185, 73] on link "All jobs" at bounding box center [194, 70] width 129 height 26
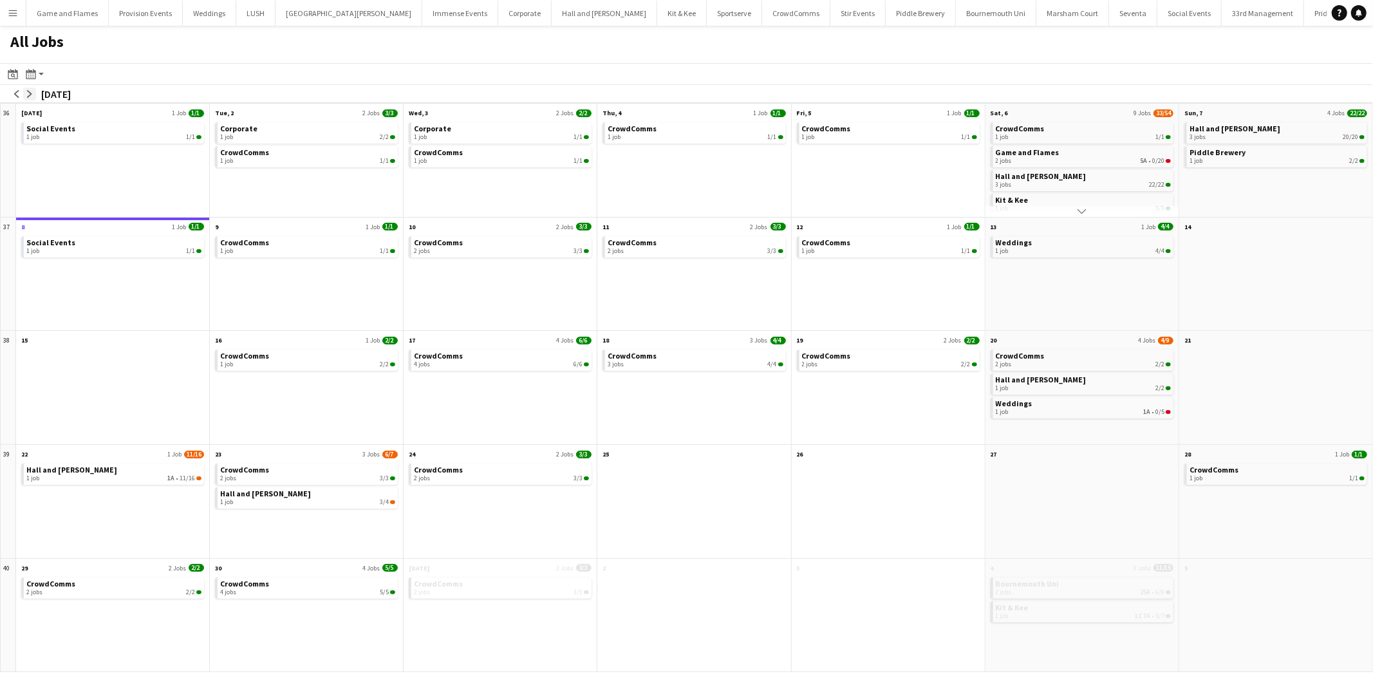
click at [28, 93] on app-icon "arrow-right" at bounding box center [30, 94] width 8 height 8
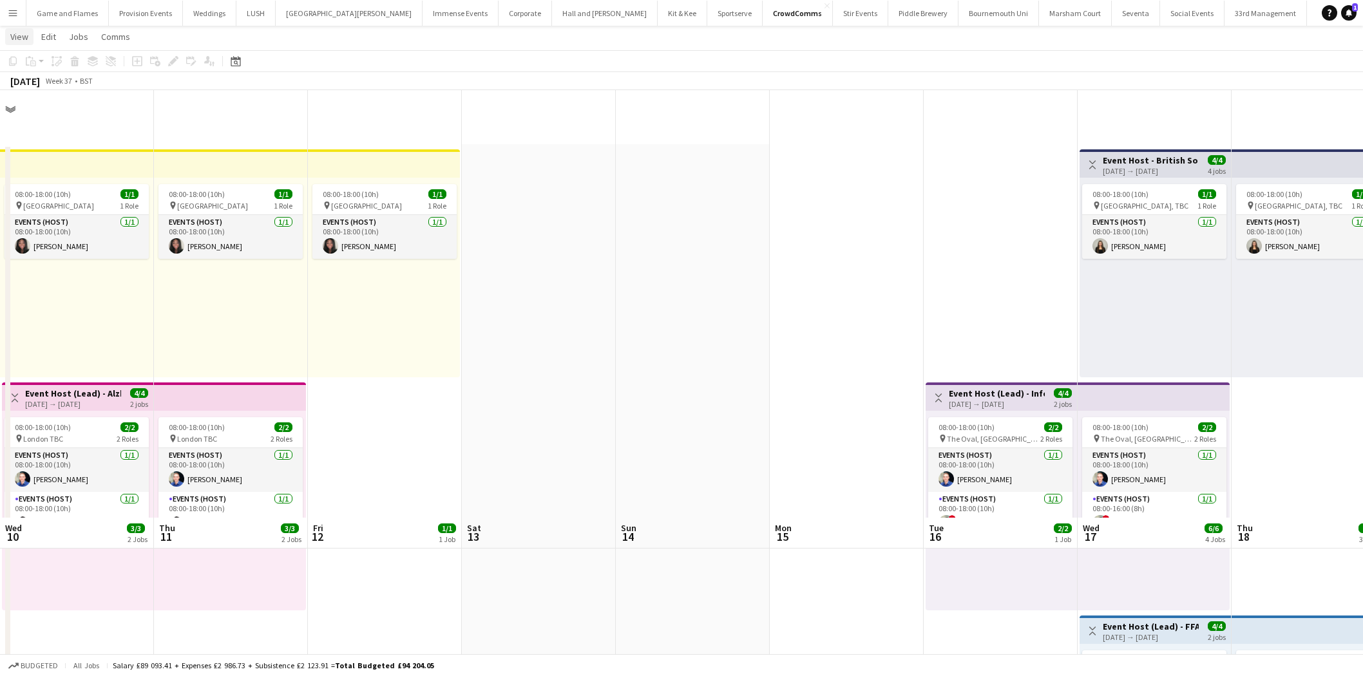
click at [17, 18] on button "Menu" at bounding box center [13, 13] width 26 height 26
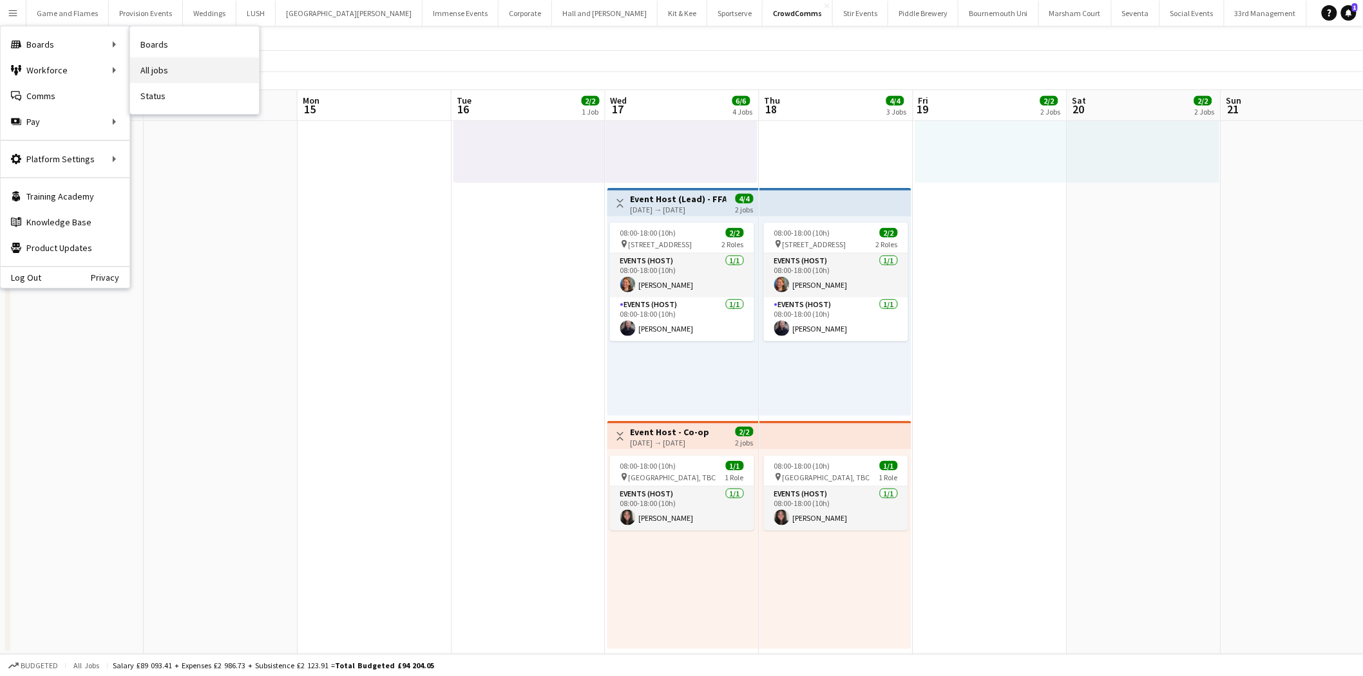
click at [193, 70] on link "All jobs" at bounding box center [194, 70] width 129 height 26
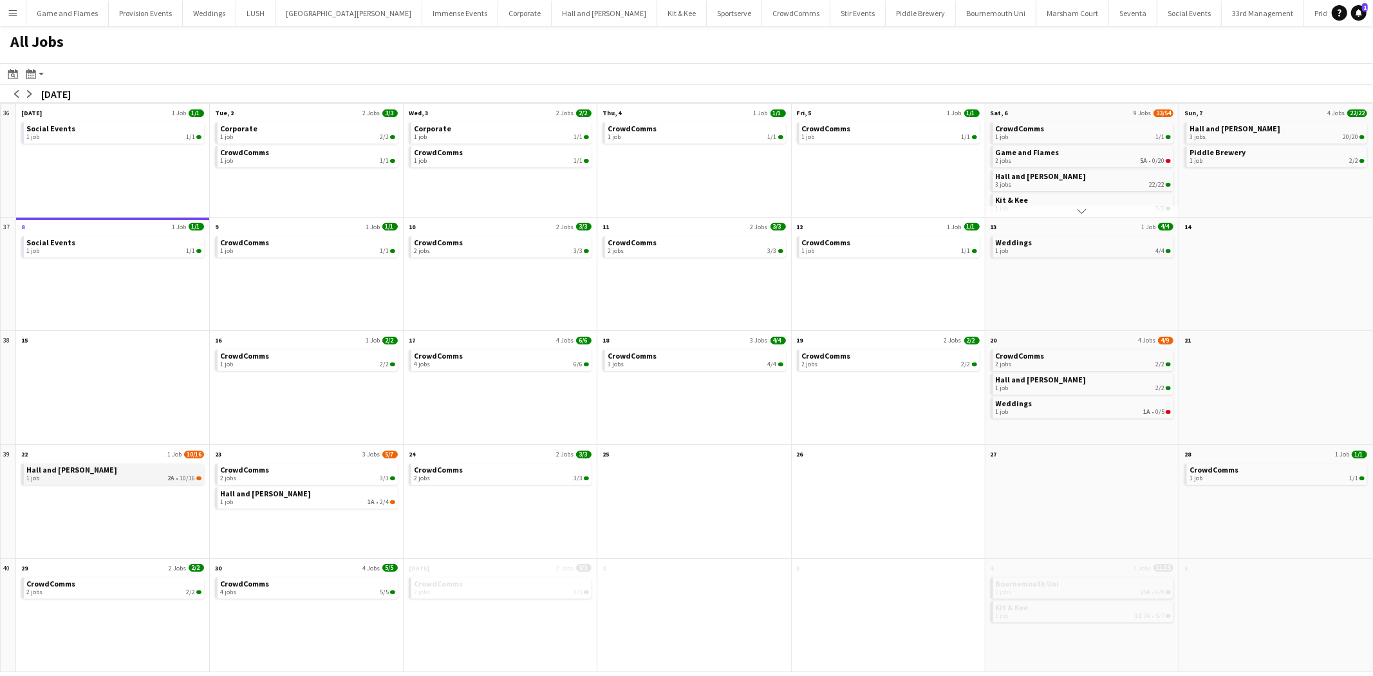
click at [147, 473] on link "Hall and Woodhouse 1 job 2A • 10/16" at bounding box center [113, 473] width 175 height 19
click at [35, 95] on button "arrow-right" at bounding box center [29, 94] width 13 height 13
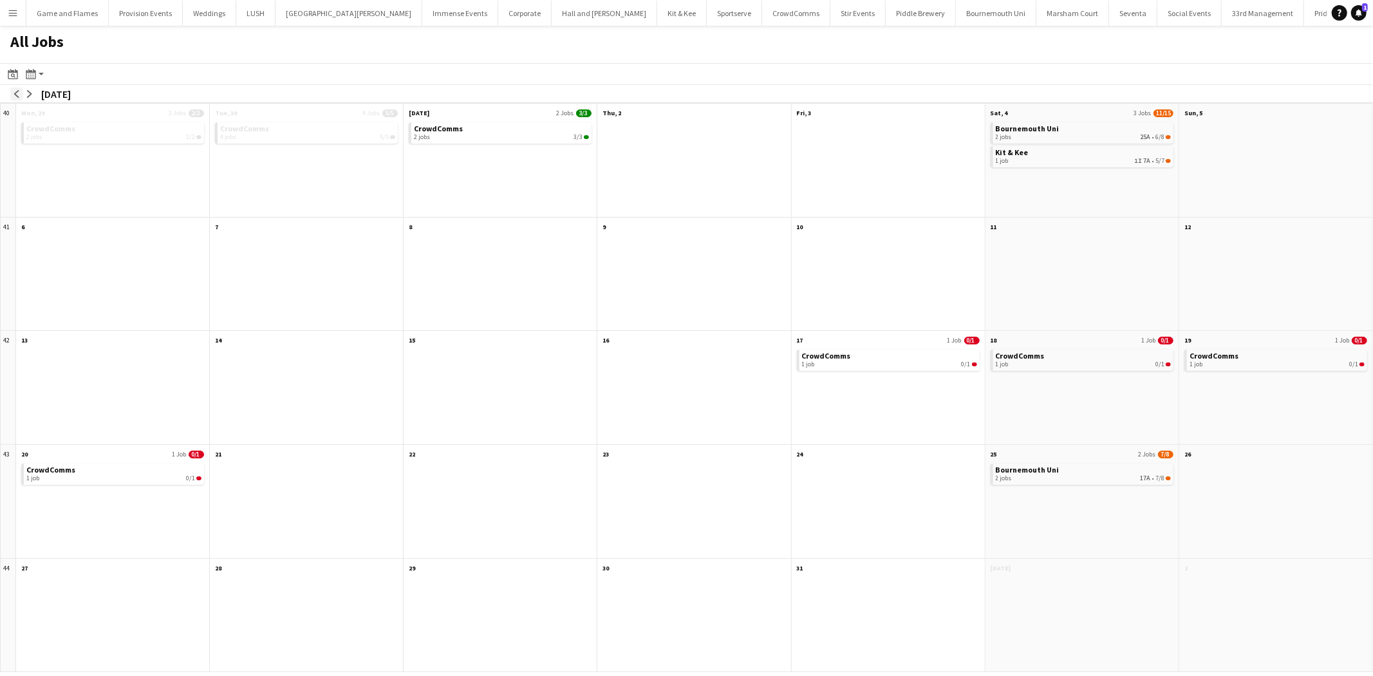
click at [13, 97] on app-icon "arrow-left" at bounding box center [17, 94] width 8 height 8
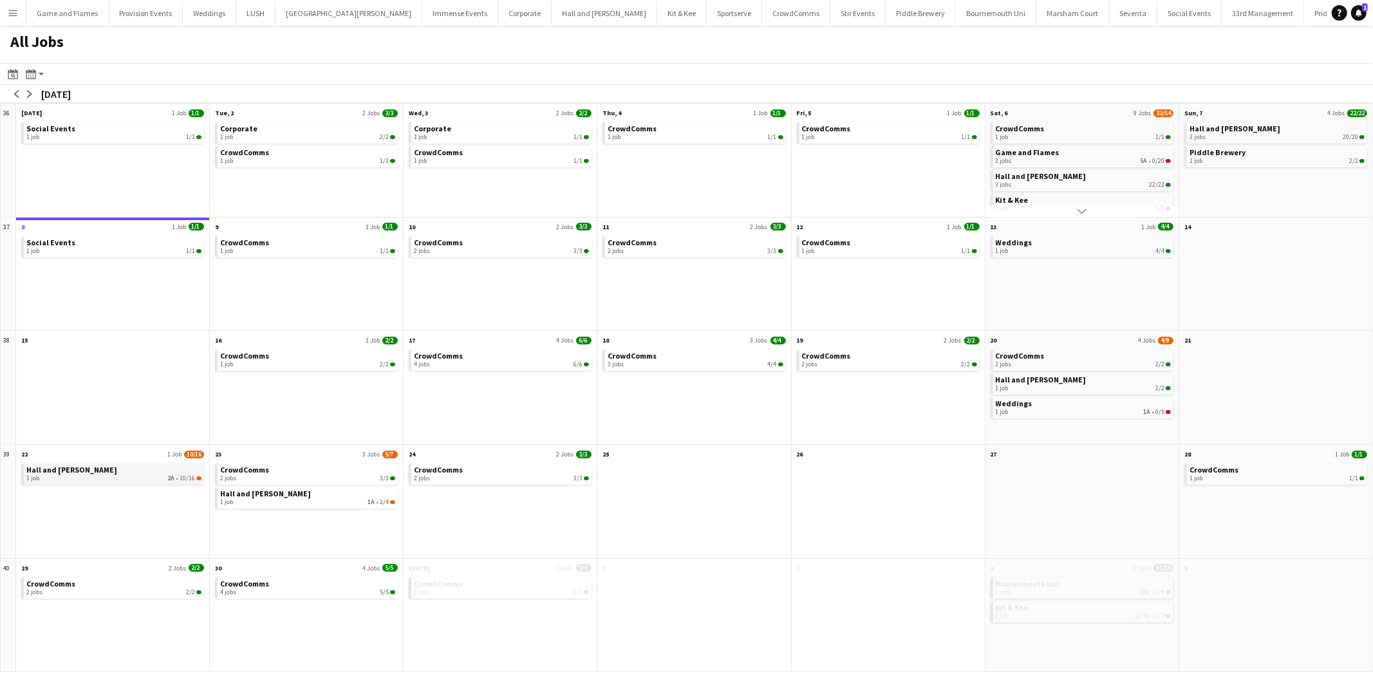
click at [131, 471] on link "Hall and Woodhouse 1 job 2A • 10/16" at bounding box center [113, 473] width 175 height 19
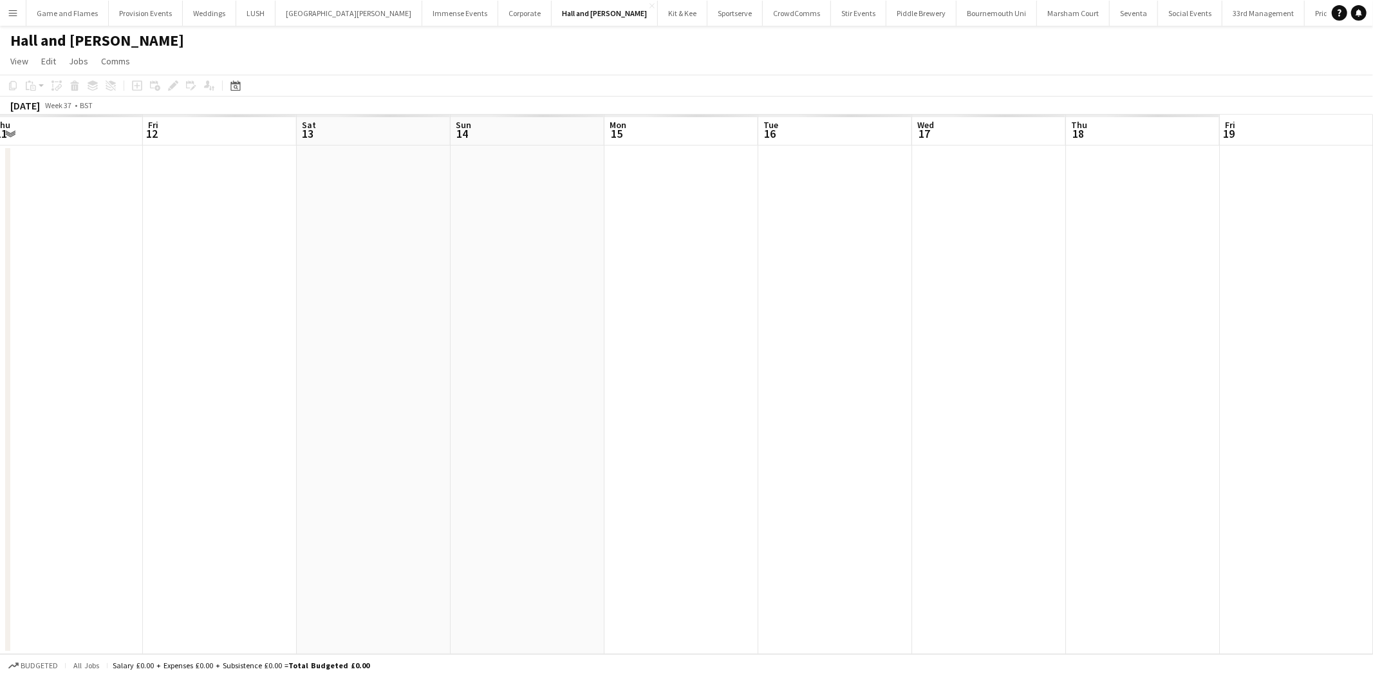
click at [0, 237] on html "Menu Boards Boards Boards All jobs Status Workforce Workforce My Workforce Recr…" at bounding box center [686, 338] width 1373 height 676
drag, startPoint x: 1026, startPoint y: 363, endPoint x: 376, endPoint y: 294, distance: 654.0
click at [363, 296] on app-calendar-viewport "Sat 13 Sun 14 Mon 15 Tue 16 Wed 17 Thu 18 Fri 19 Sat 20 Sun 21 Mon 22 Tue 23 We…" at bounding box center [686, 385] width 1373 height 540
drag, startPoint x: 897, startPoint y: 364, endPoint x: 428, endPoint y: 281, distance: 476.8
click at [229, 283] on app-calendar-viewport "Sat 13 Sun 14 Mon 15 Tue 16 Wed 17 Thu 18 Fri 19 Sat 20 Sun 21 Mon 22 Tue 23 We…" at bounding box center [686, 385] width 1373 height 540
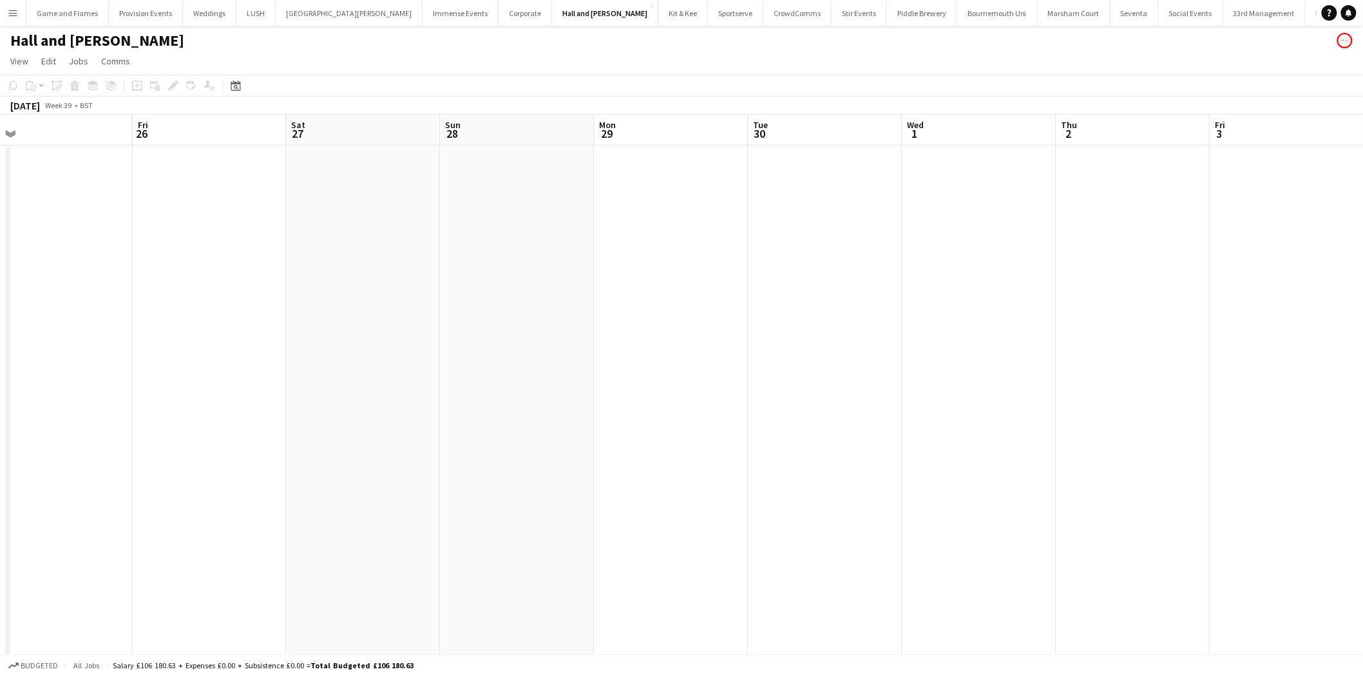
drag, startPoint x: 687, startPoint y: 279, endPoint x: 323, endPoint y: 229, distance: 367.3
click at [323, 229] on app-calendar-viewport "Sat 20 2/2 1 Job Sun 21 Mon 22 10/16 1 Job Tue 23 2/4 1 Job Wed 24 Thu 25 Fri 2…" at bounding box center [681, 466] width 1363 height 703
drag, startPoint x: 1170, startPoint y: 336, endPoint x: 641, endPoint y: 325, distance: 529.4
click at [1329, 344] on app-calendar-viewport "Fri 26 Sat 27 Sun 28 Mon 29 Tue 30 Wed 1 Thu 2 Fri 3 Sat 4 Sun 5 Mon 6 Tue 7 We…" at bounding box center [681, 466] width 1363 height 703
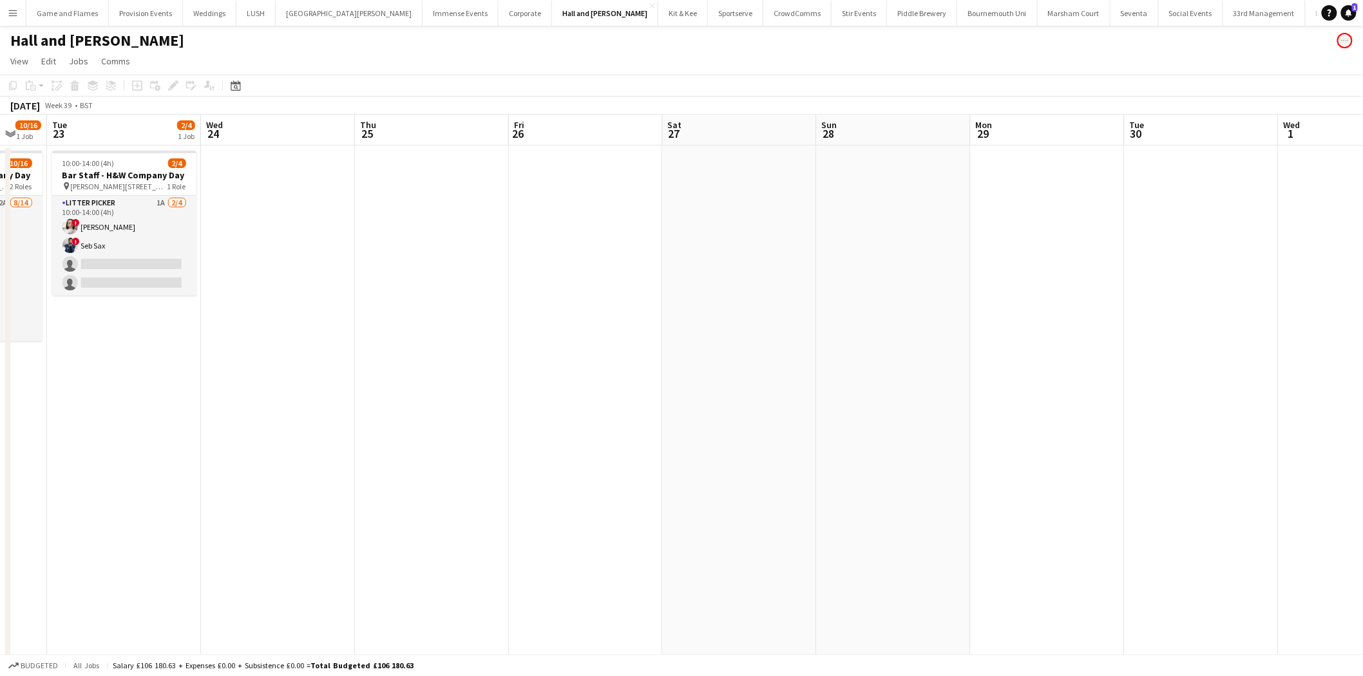
drag, startPoint x: 219, startPoint y: 281, endPoint x: 957, endPoint y: 251, distance: 738.5
click at [957, 251] on app-calendar-viewport "Sat 20 2/2 1 Job Sun 21 Mon 22 10/16 1 Job Tue 23 2/4 1 Job Wed 24 Thu 25 Fri 2…" at bounding box center [681, 466] width 1363 height 703
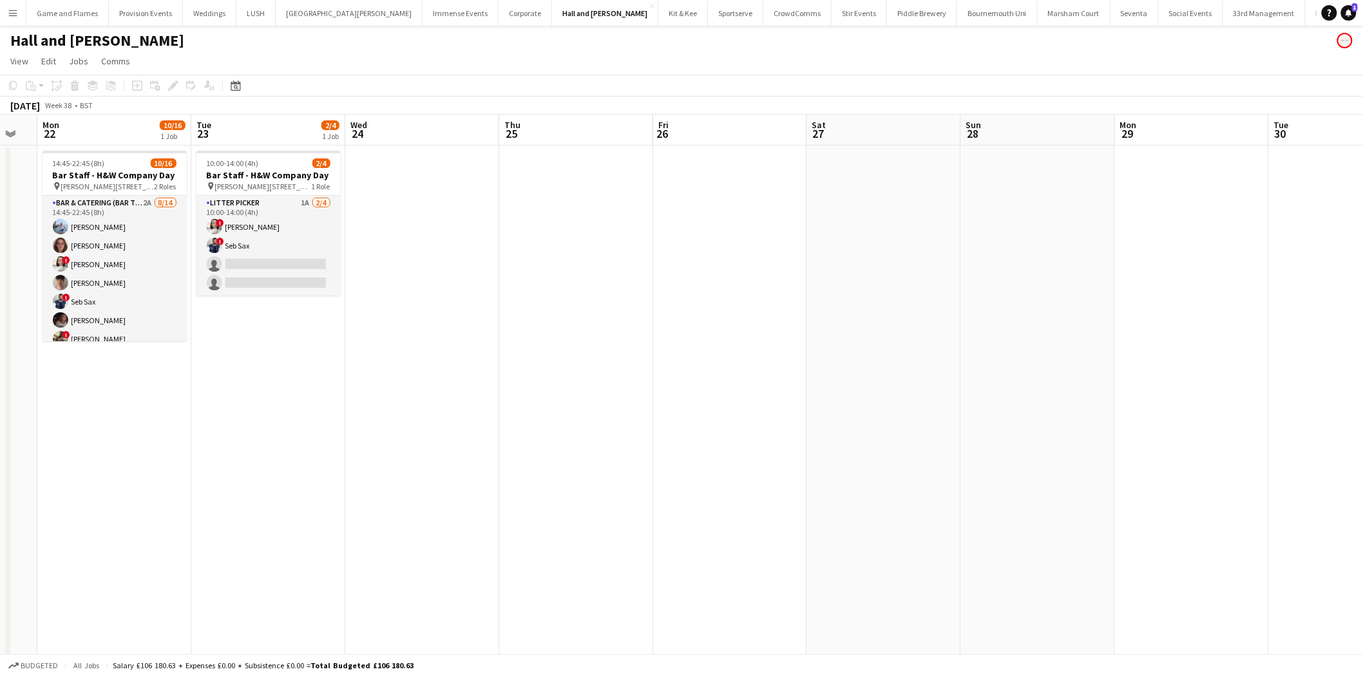
drag, startPoint x: 668, startPoint y: 283, endPoint x: 962, endPoint y: 295, distance: 294.5
click at [962, 295] on app-calendar-viewport "Sat 20 2/2 1 Job Sun 21 Mon 22 10/16 1 Job Tue 23 2/4 1 Job Wed 24 Thu 25 Fri 2…" at bounding box center [681, 466] width 1363 height 703
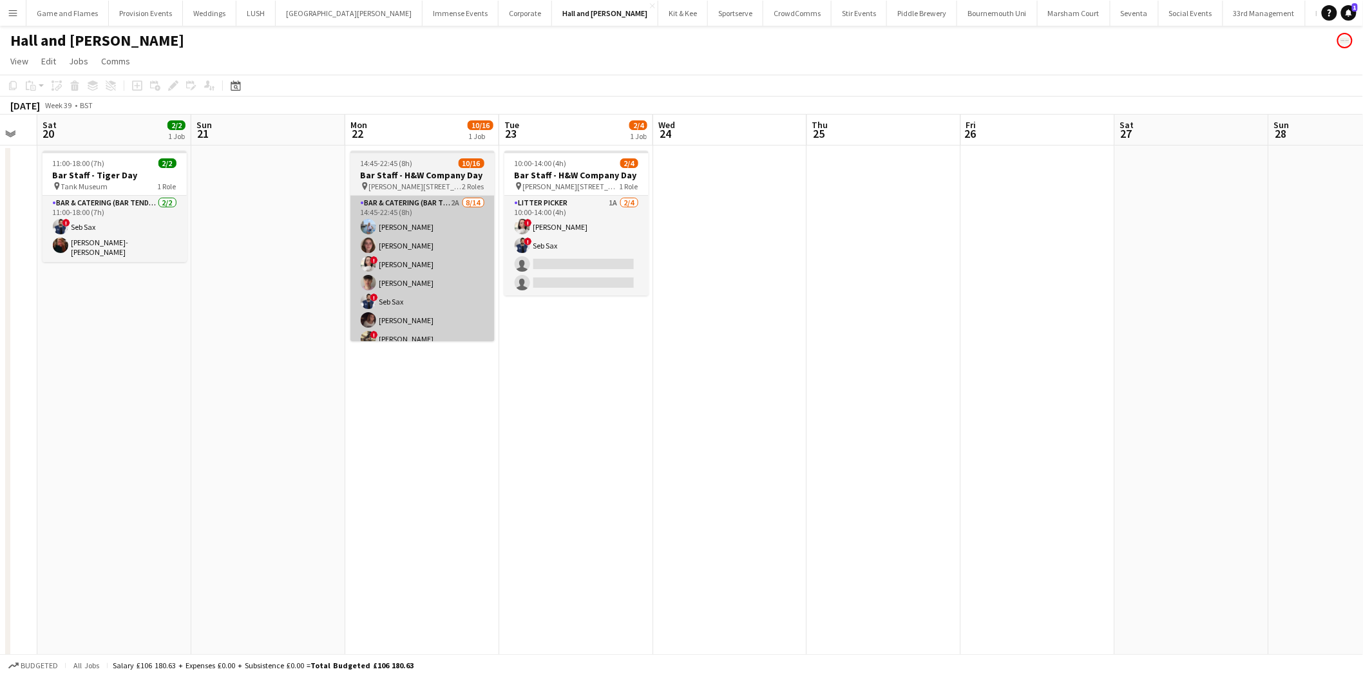
scroll to position [0, 307]
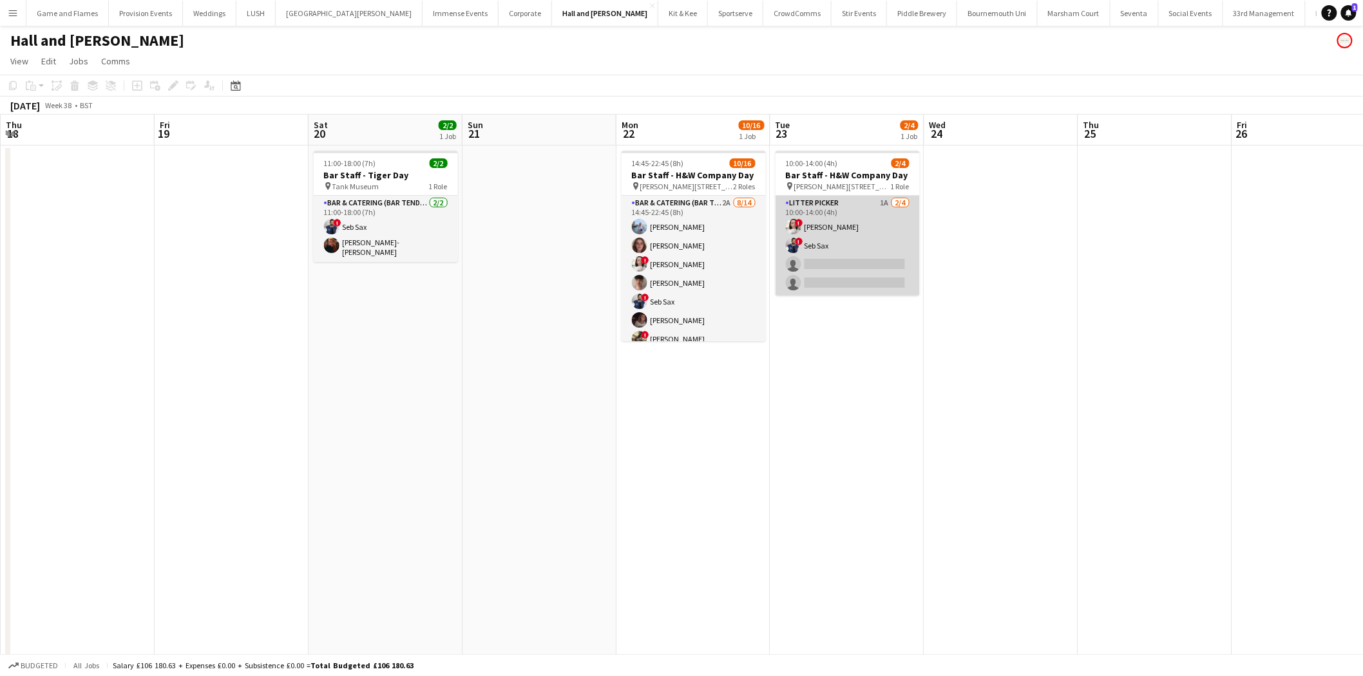
click at [828, 214] on app-card-role "Litter Picker 1A 2/4 10:00-14:00 (4h) ! Abigail Lenton ! Seb Sax single-neutral…" at bounding box center [847, 246] width 144 height 100
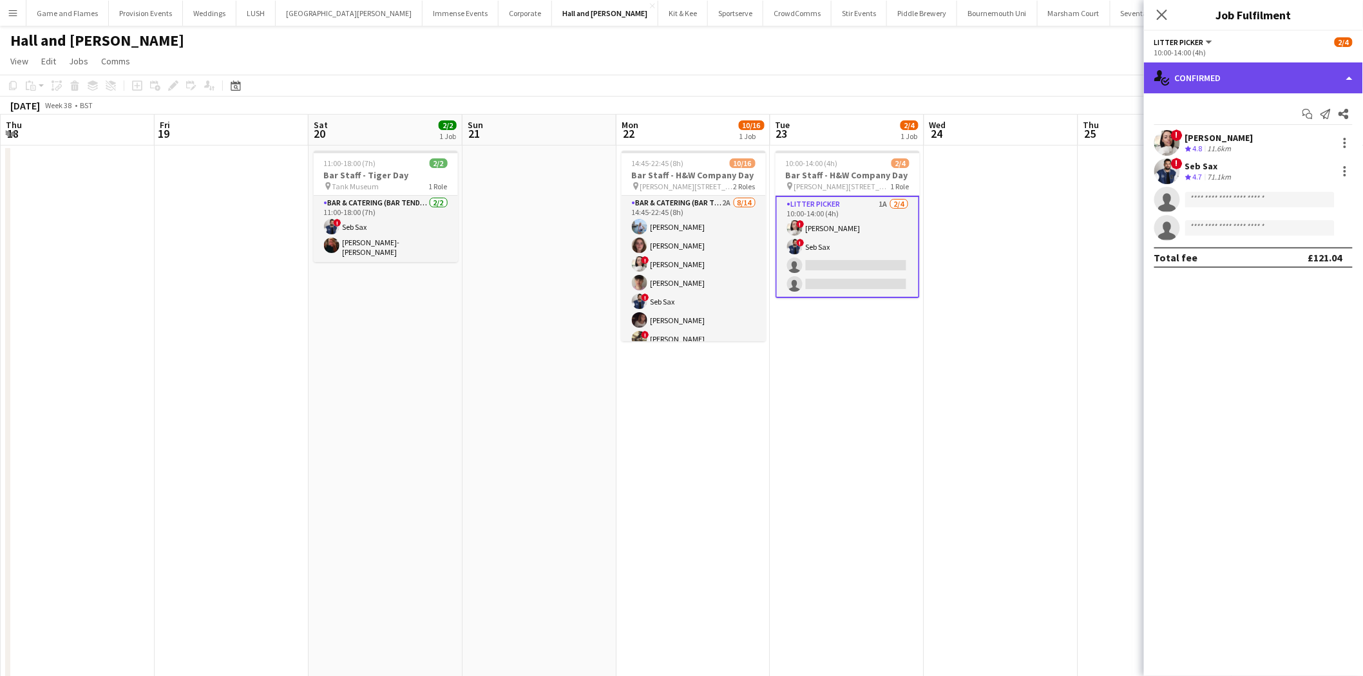
click at [1250, 84] on div "single-neutral-actions-check-2 Confirmed" at bounding box center [1253, 77] width 219 height 31
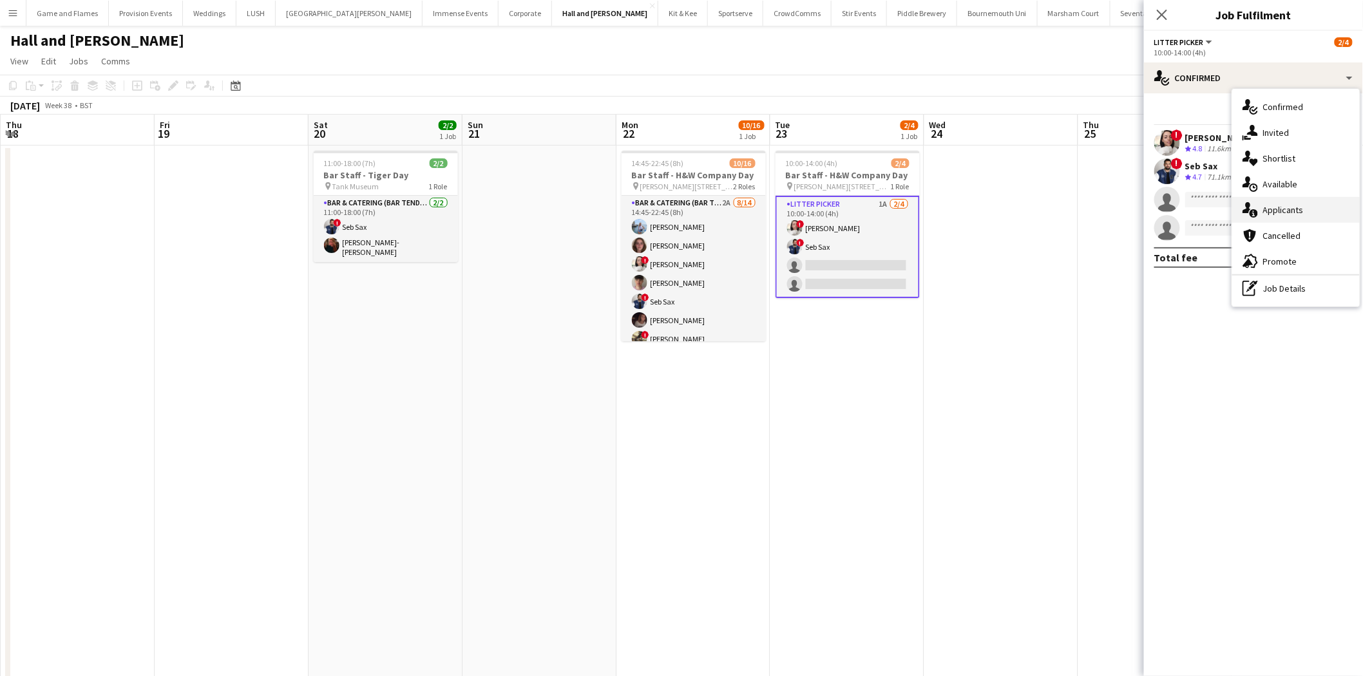
click at [1266, 210] on span "Applicants" at bounding box center [1283, 210] width 41 height 12
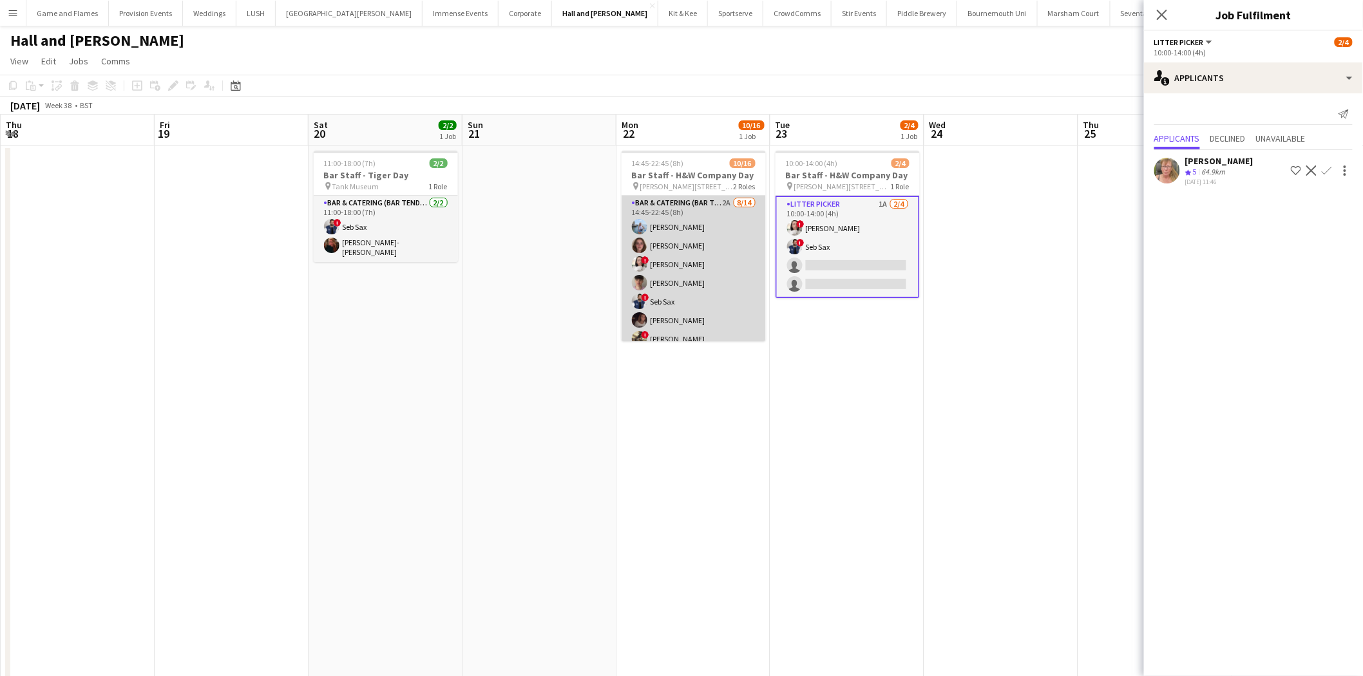
click at [677, 275] on app-card-role "Bar & Catering (Bar Tender) 2A 8/14 14:45-22:45 (8h) Luisa Garcia-Stokes Georgi…" at bounding box center [693, 339] width 144 height 287
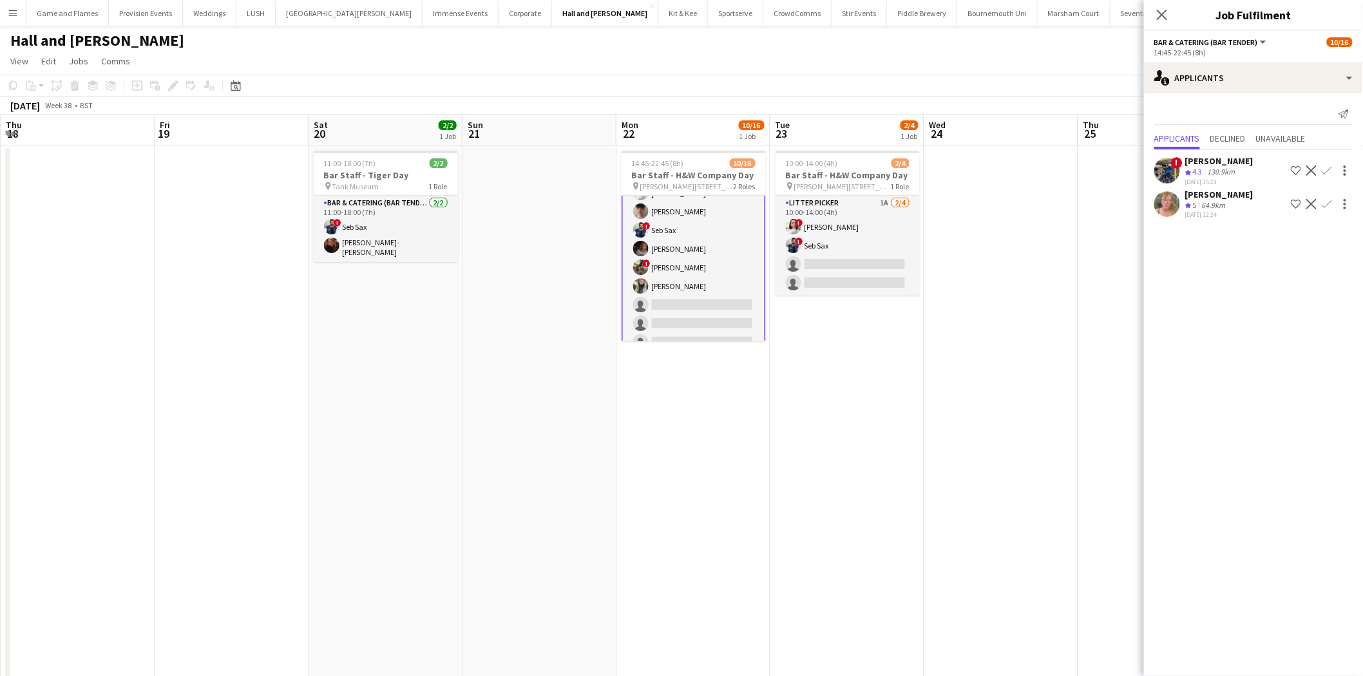
scroll to position [209, 0]
click at [1328, 203] on app-icon "Confirm" at bounding box center [1326, 204] width 10 height 10
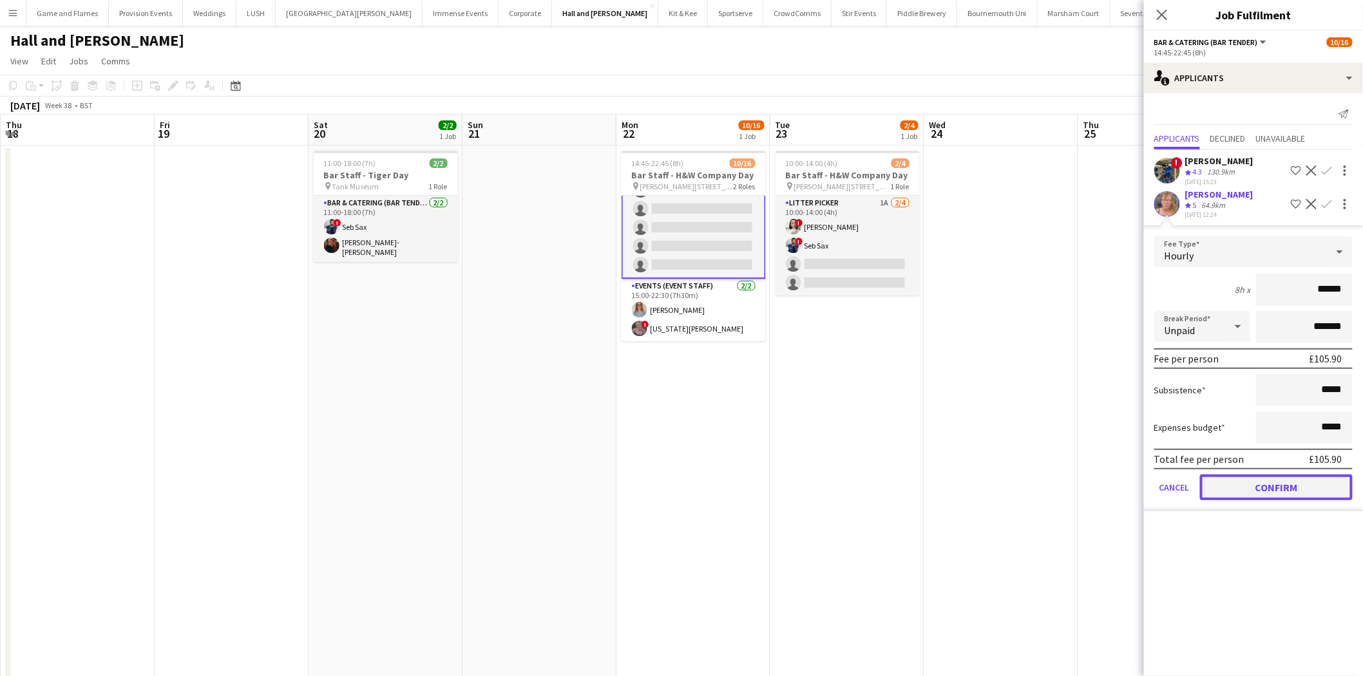
click at [1298, 480] on button "Confirm" at bounding box center [1276, 488] width 153 height 26
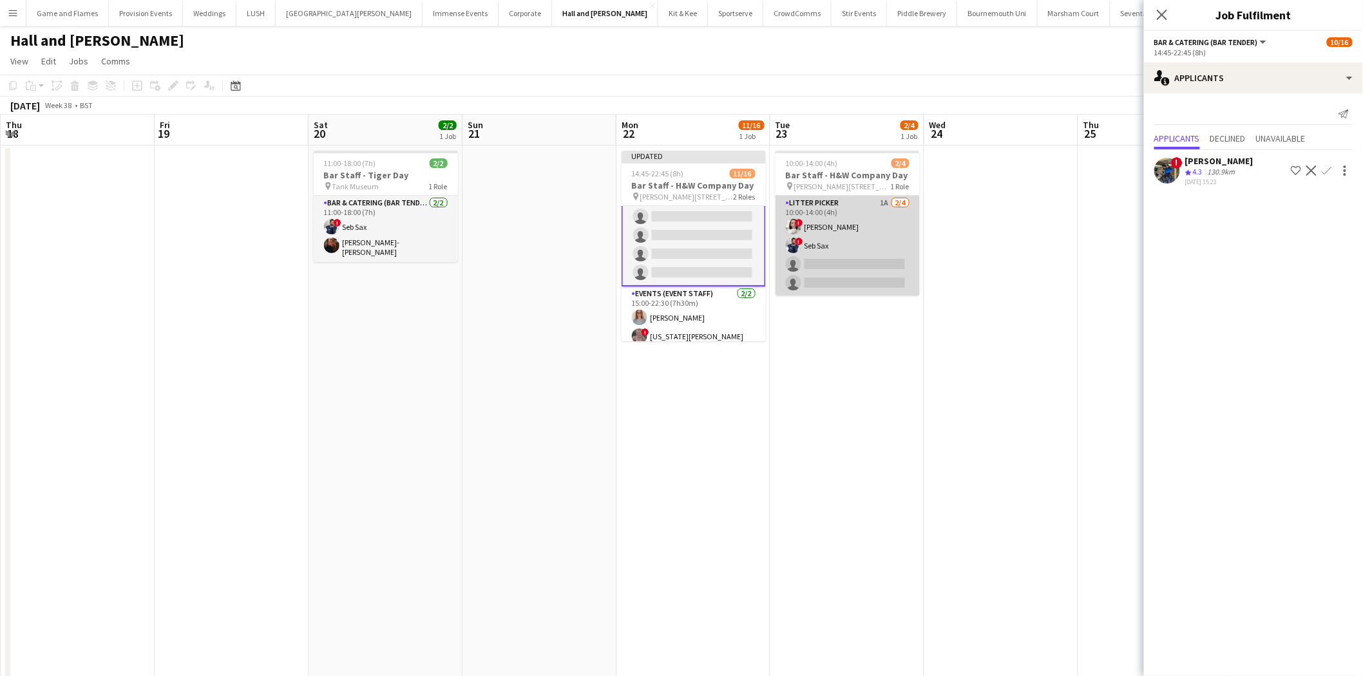
click at [880, 252] on app-card-role "Litter Picker 1A 2/4 10:00-14:00 (4h) ! Abigail Lenton ! Seb Sax single-neutral…" at bounding box center [847, 246] width 144 height 100
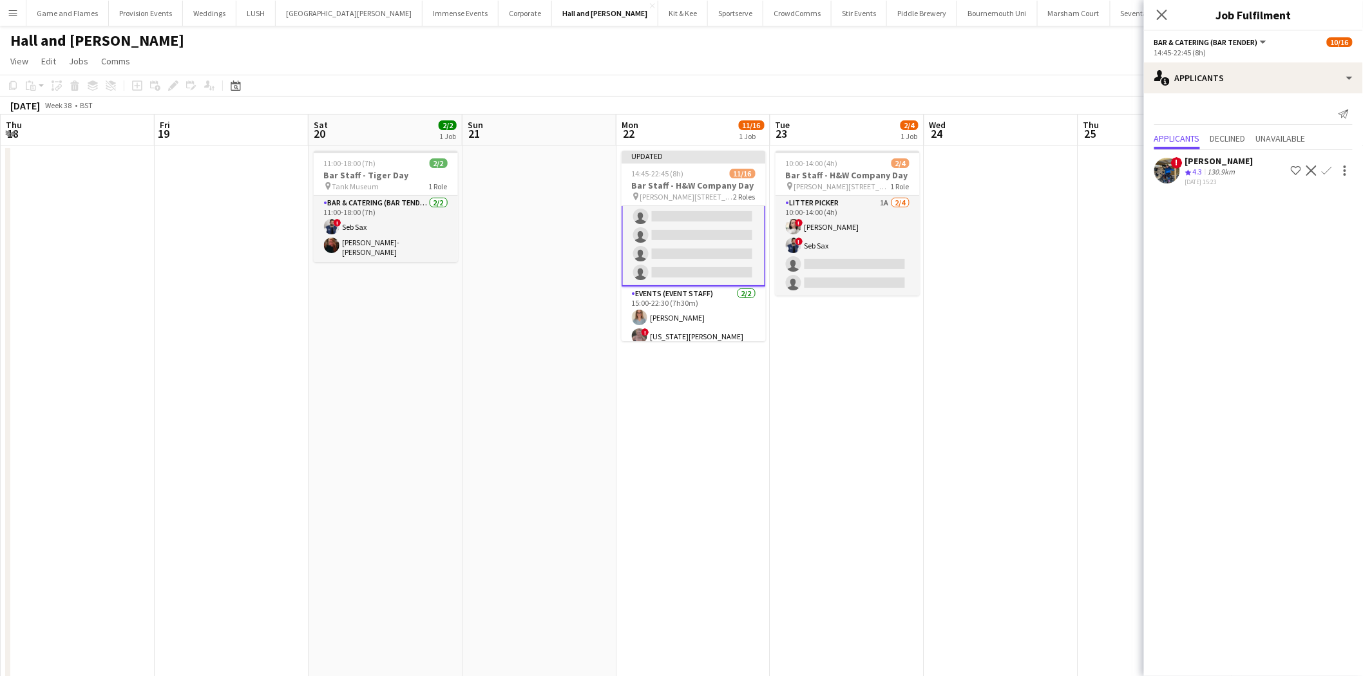
scroll to position [208, 0]
click at [1327, 167] on app-icon "Confirm" at bounding box center [1326, 170] width 10 height 10
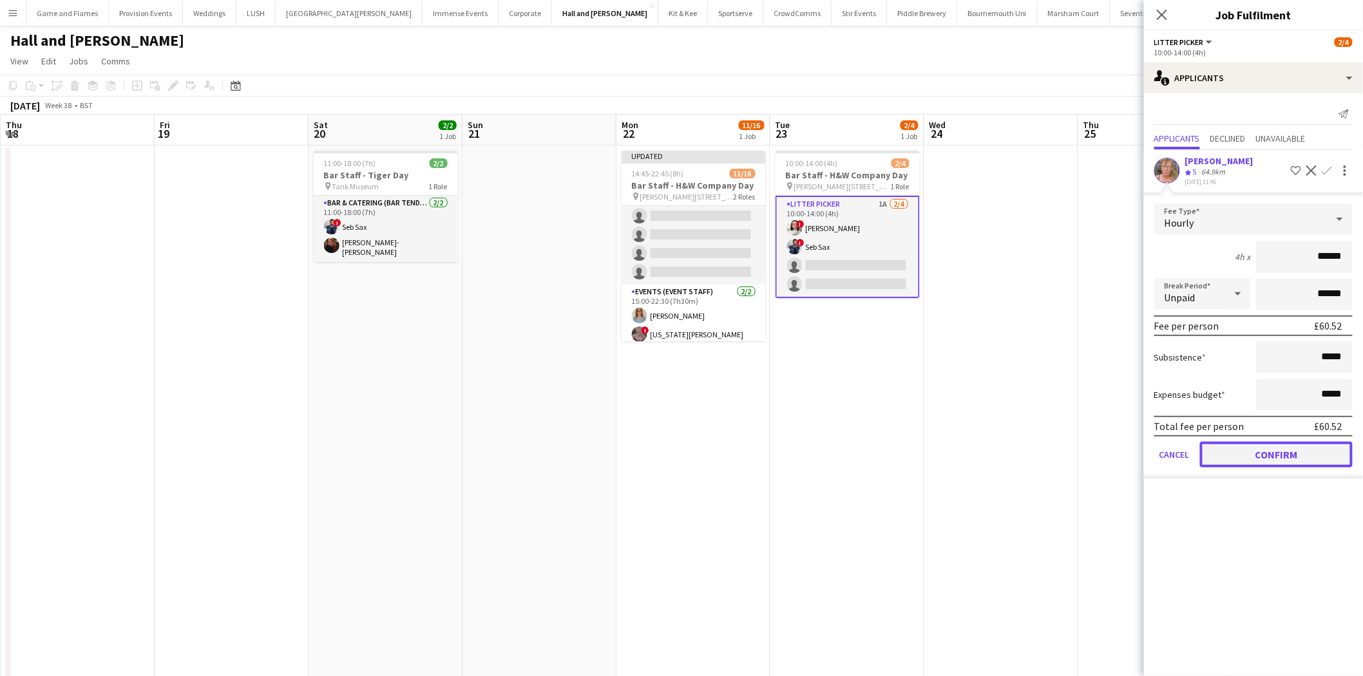
click at [1285, 453] on button "Confirm" at bounding box center [1276, 455] width 153 height 26
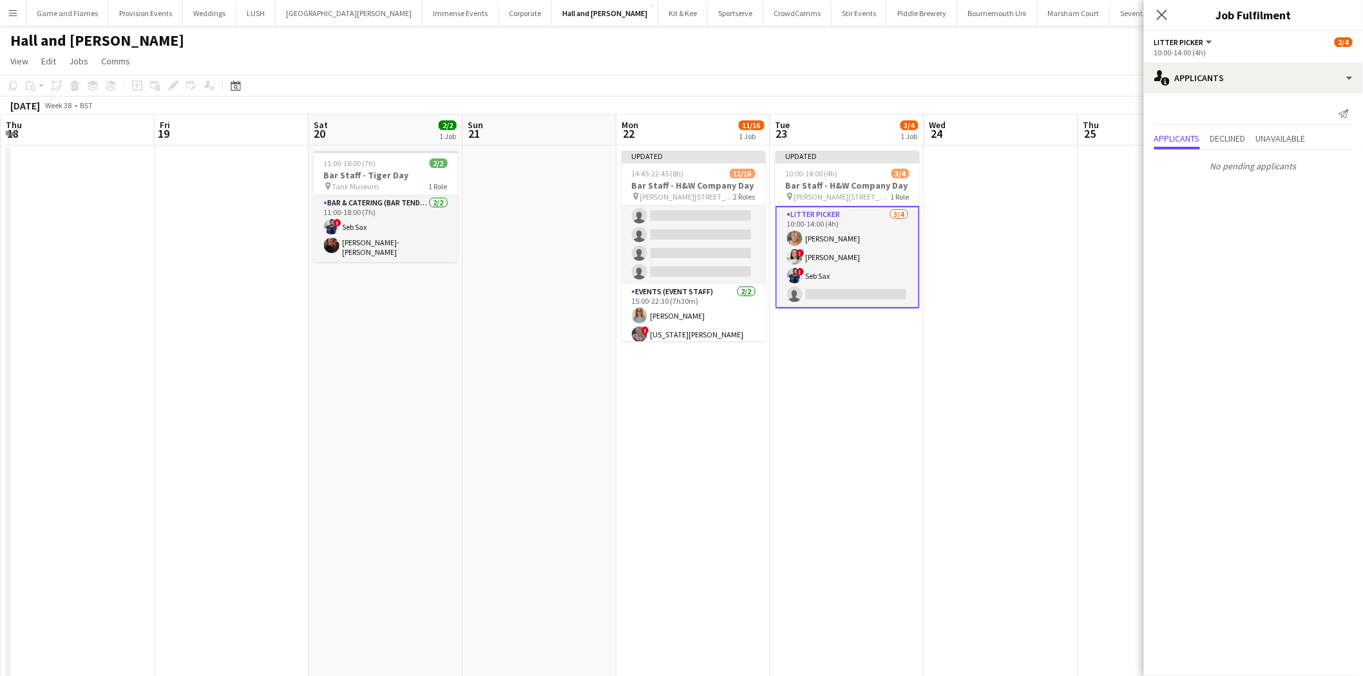
click at [971, 306] on app-date-cell at bounding box center [1001, 452] width 154 height 613
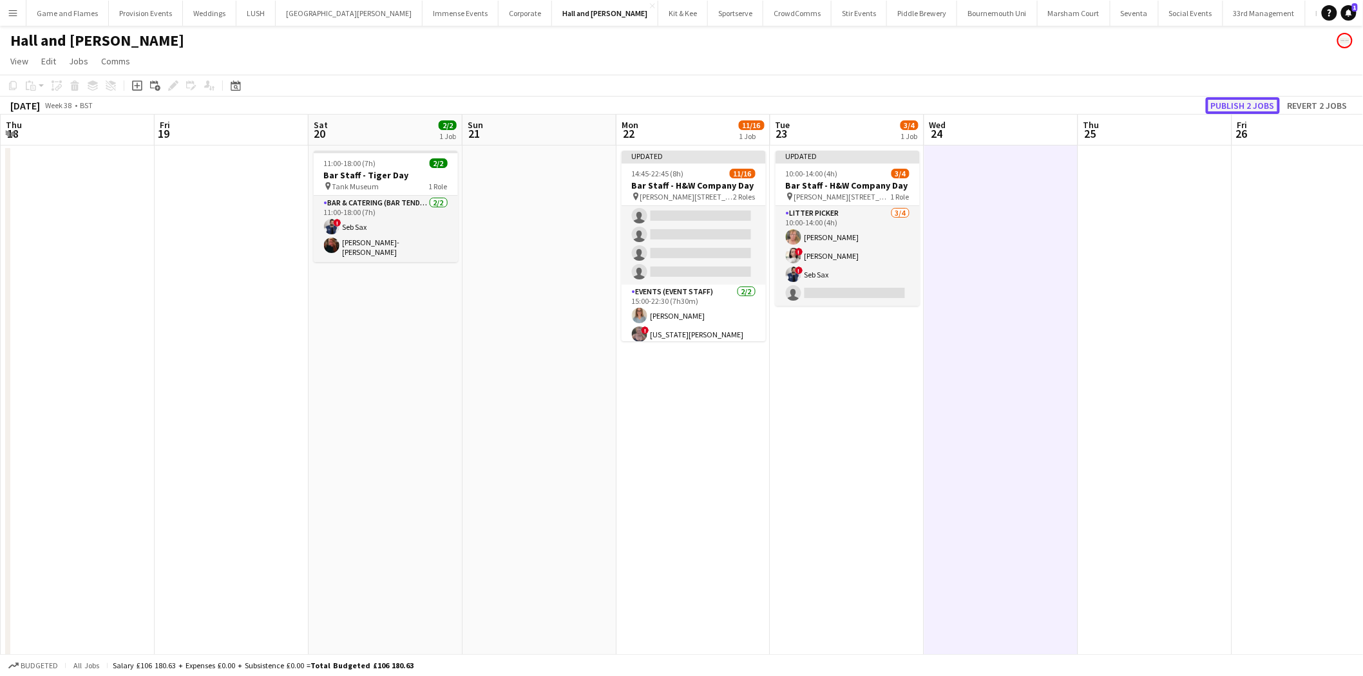
click at [1251, 99] on button "Publish 2 jobs" at bounding box center [1242, 105] width 74 height 17
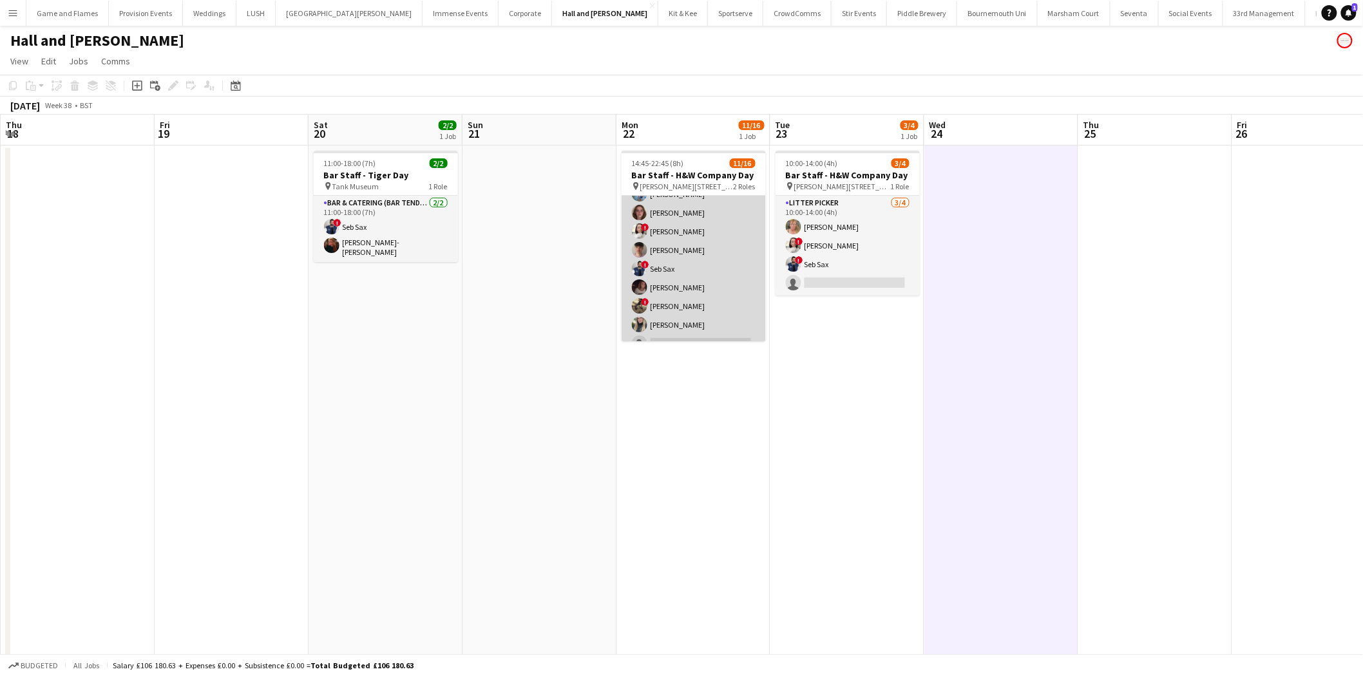
scroll to position [71, 0]
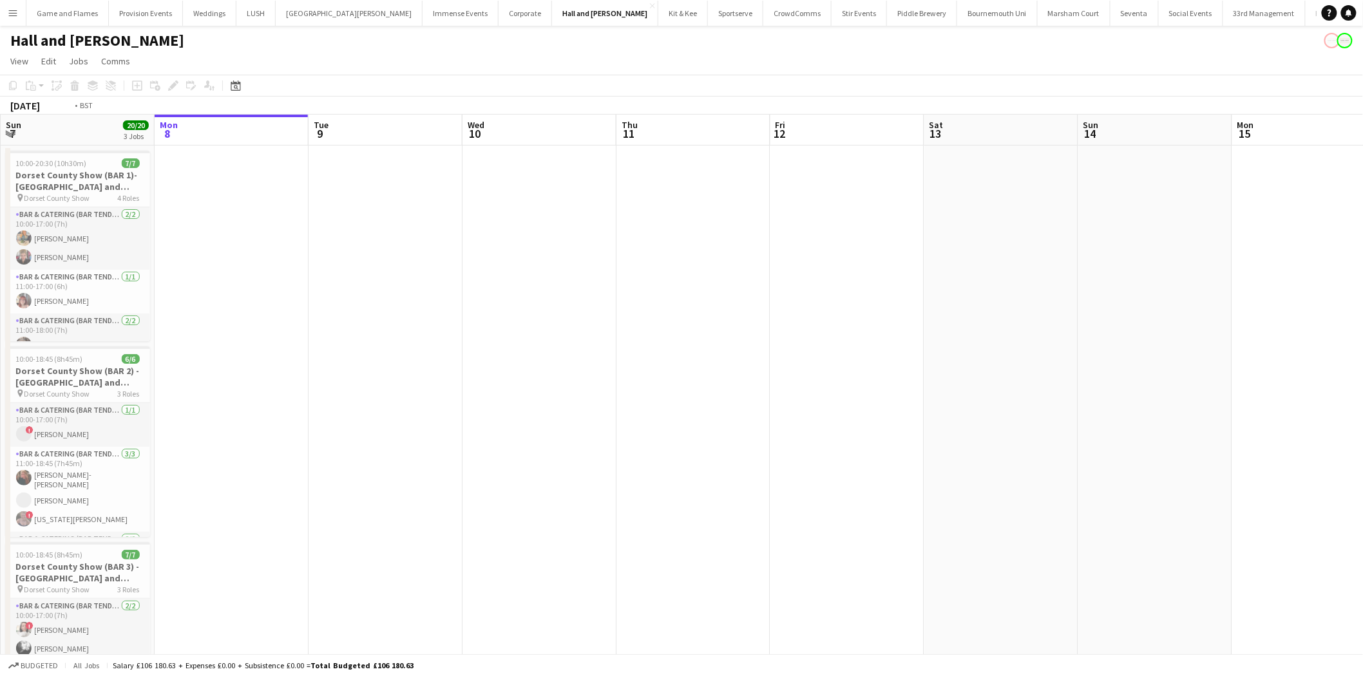
drag, startPoint x: 412, startPoint y: 207, endPoint x: 345, endPoint y: 151, distance: 86.9
click at [66, 155] on app-calendar-viewport "Fri 5 Sat 6 22/22 3 Jobs Sun 7 20/20 3 Jobs Mon 8 Tue 9 Wed 10 Thu 11 Fri 12 Sa…" at bounding box center [681, 466] width 1363 height 703
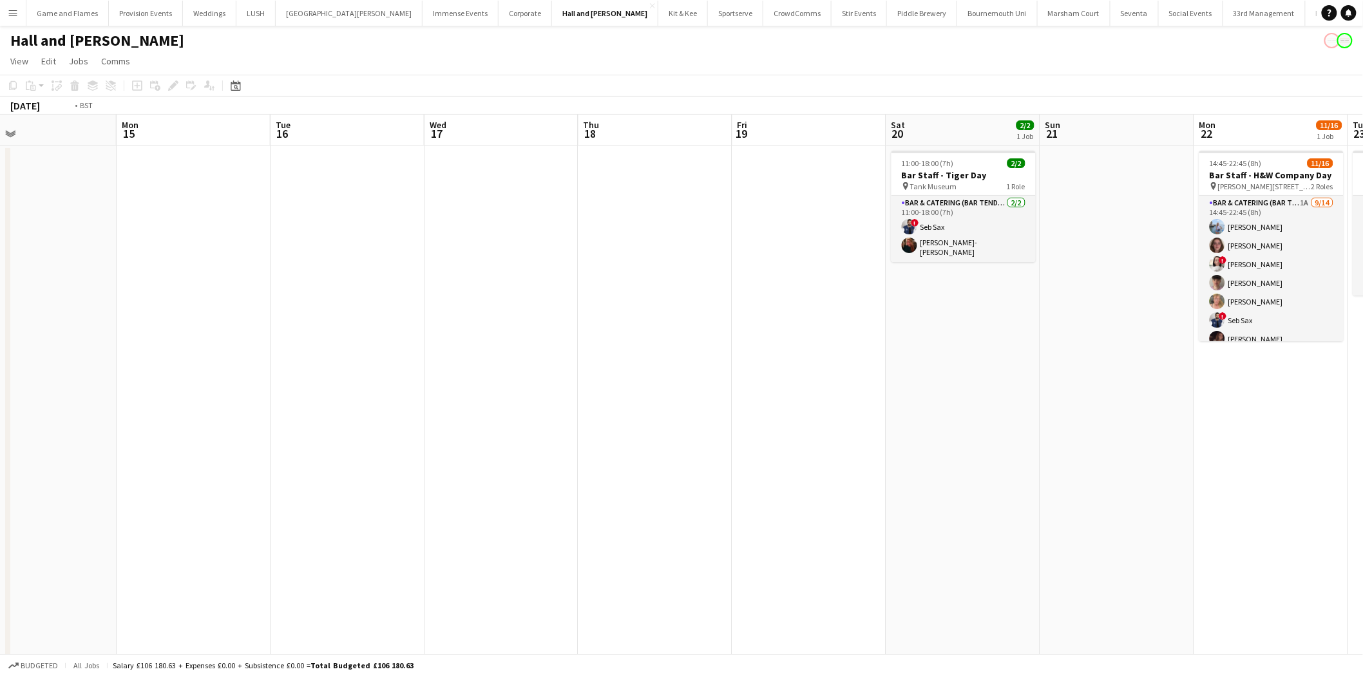
scroll to position [0, 372]
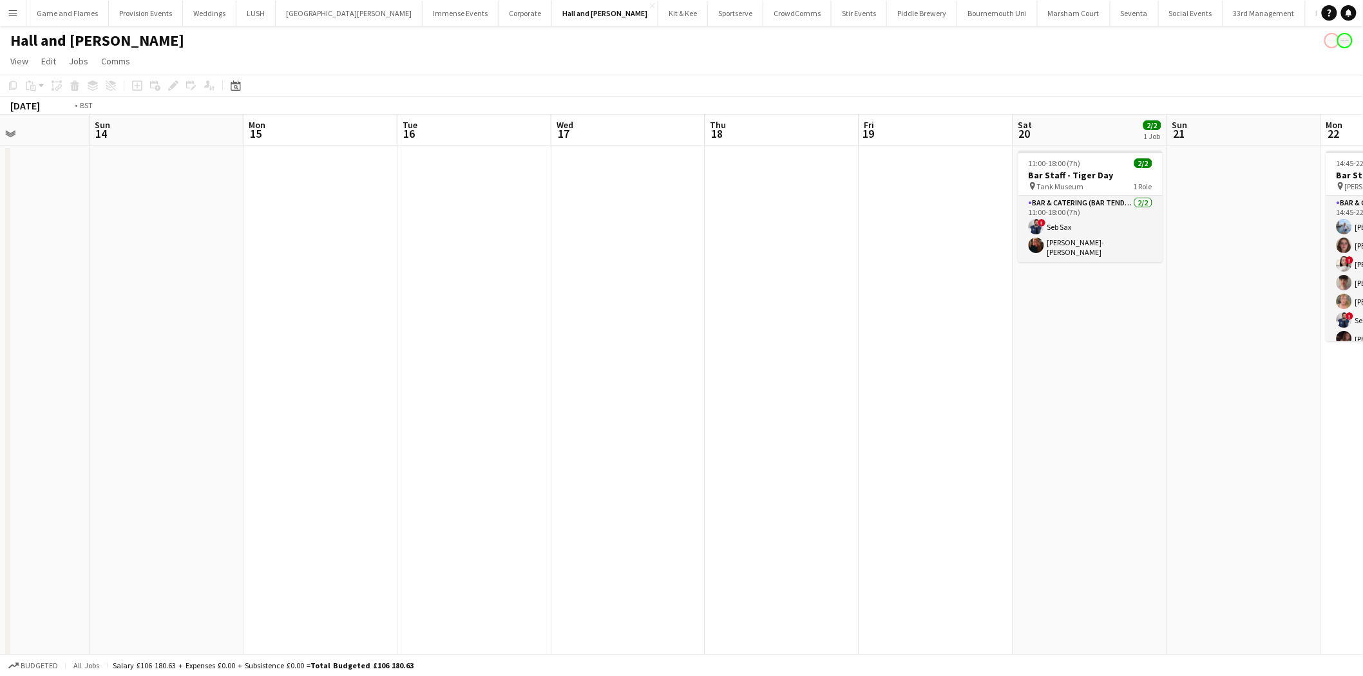
drag, startPoint x: 716, startPoint y: 246, endPoint x: 686, endPoint y: 236, distance: 31.2
click at [659, 241] on app-calendar-viewport "Thu 11 Fri 12 Sat 13 Sun 14 Mon 15 Tue 16 Wed 17 Thu 18 Fri 19 Sat 20 2/2 1 Job…" at bounding box center [681, 466] width 1363 height 703
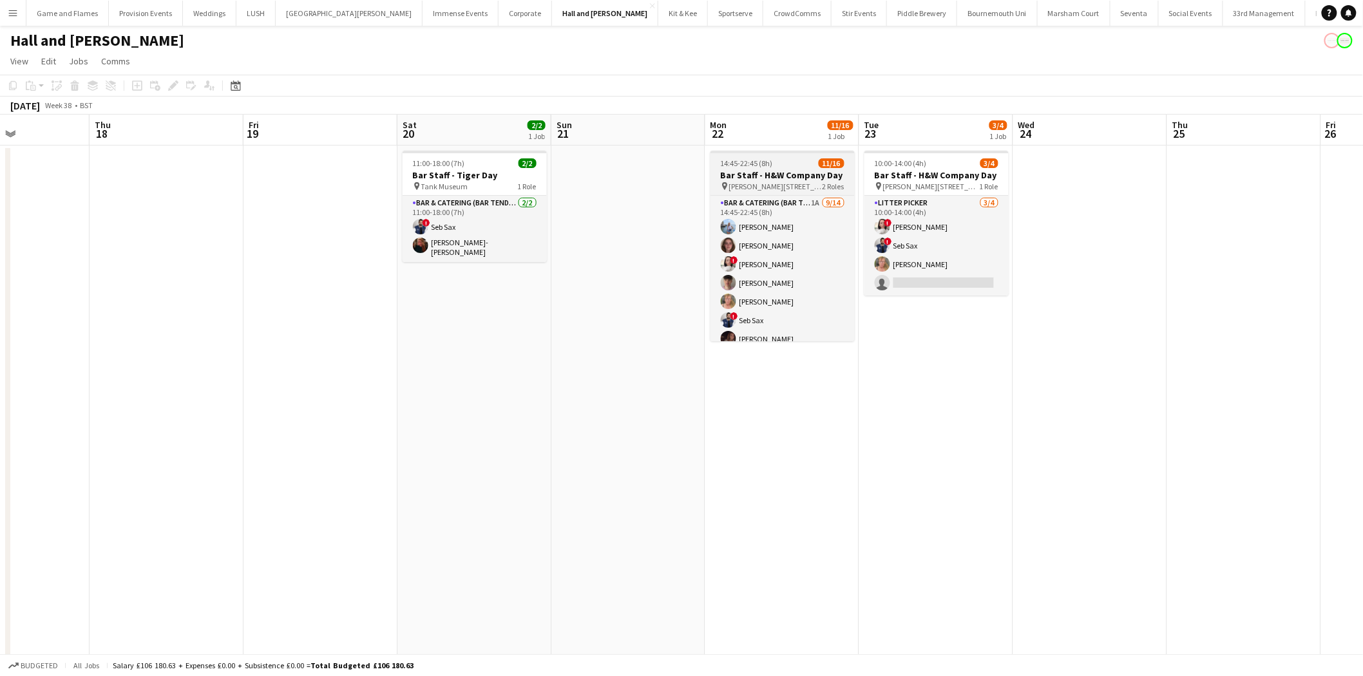
click at [759, 152] on div at bounding box center [782, 152] width 144 height 3
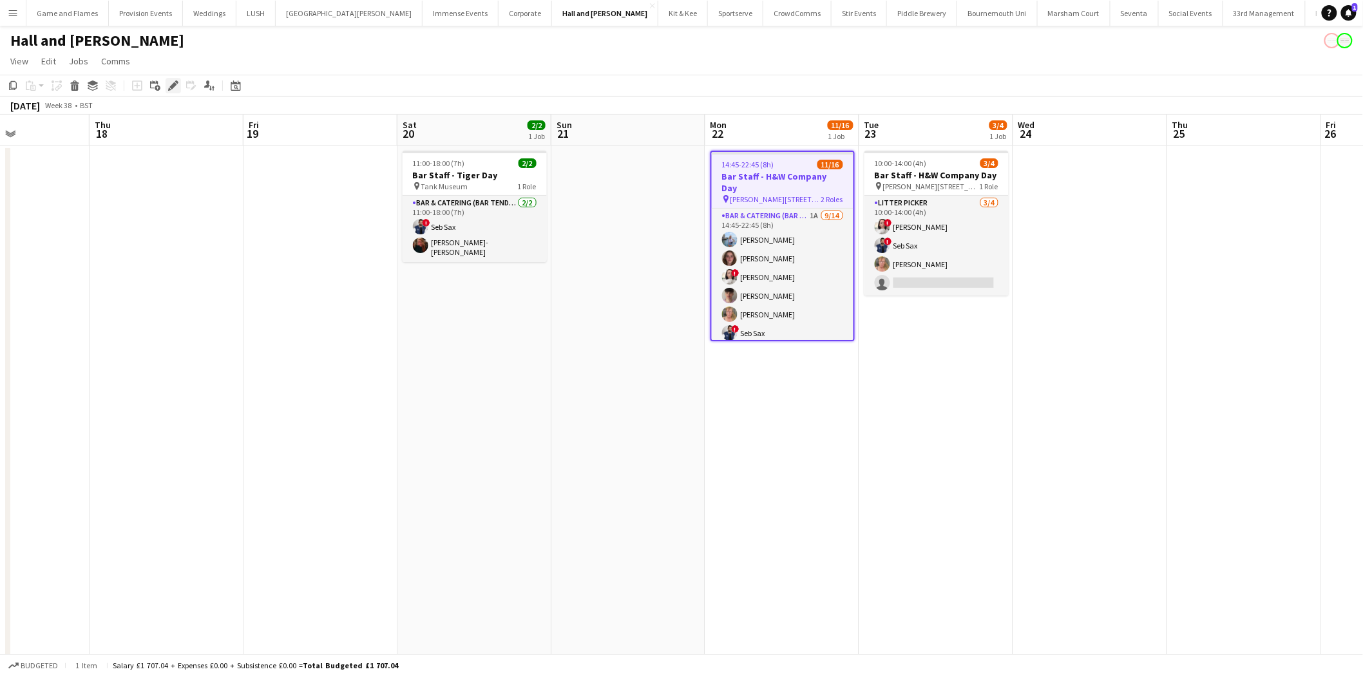
click at [172, 84] on icon at bounding box center [172, 85] width 7 height 7
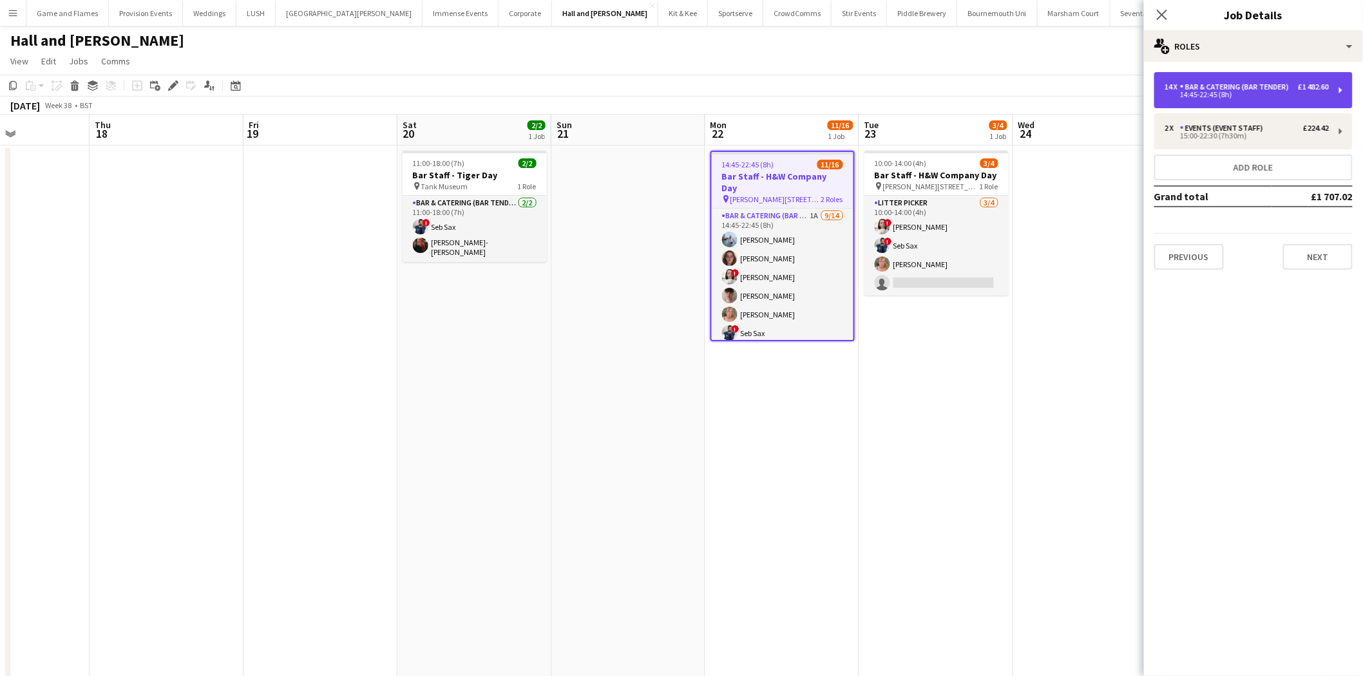
click at [1218, 81] on div "14 x Bar & Catering (Bar Tender) £1 482.60 14:45-22:45 (8h)" at bounding box center [1253, 90] width 198 height 36
